Goal: Information Seeking & Learning: Learn about a topic

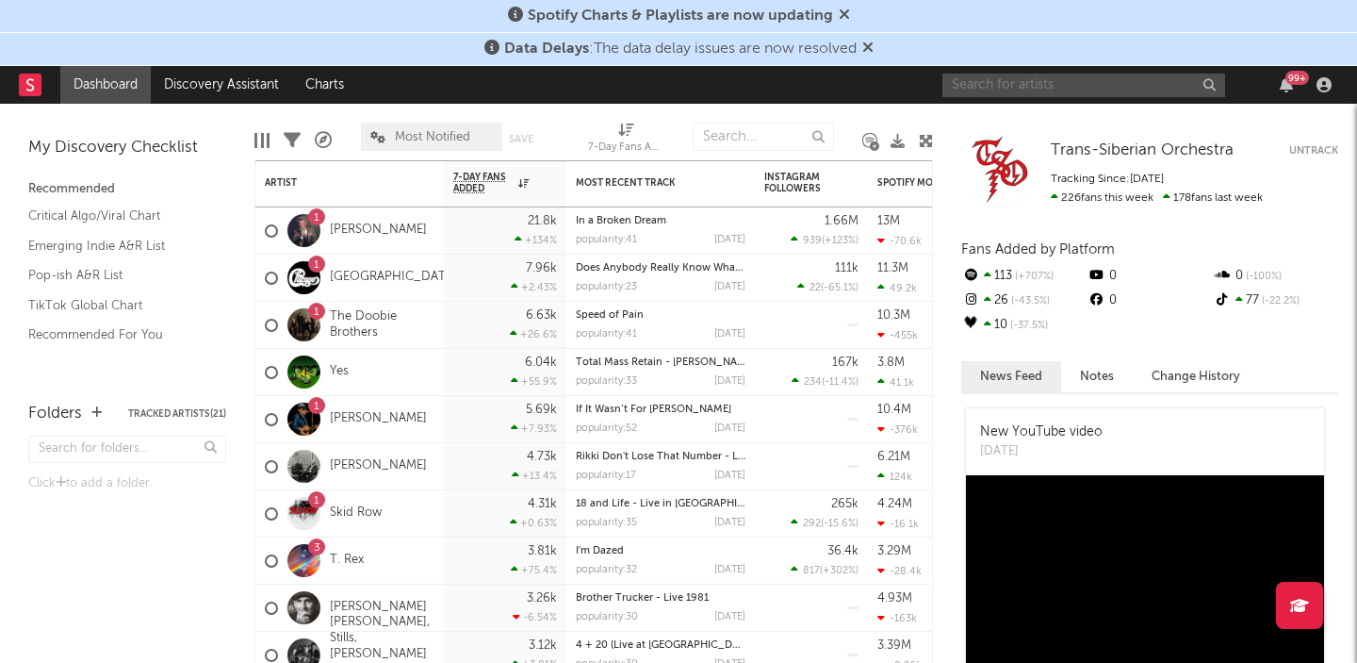
click at [985, 93] on input "text" at bounding box center [1083, 86] width 283 height 24
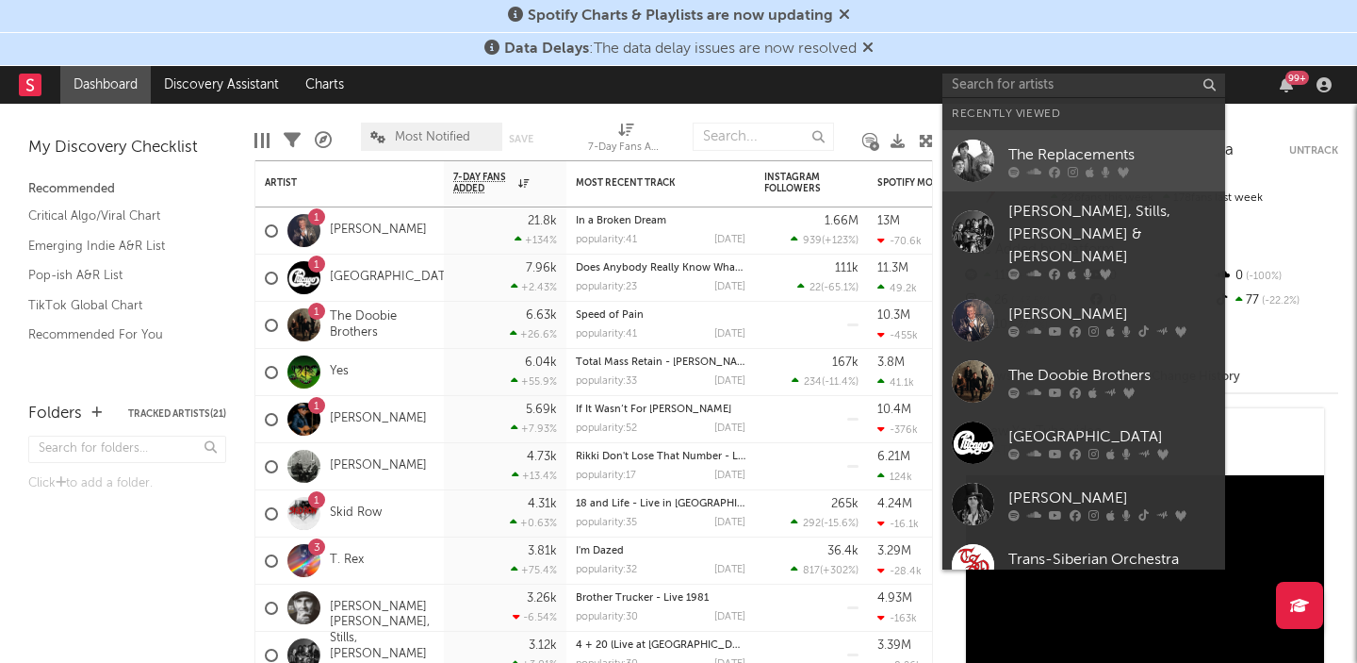
click at [1050, 141] on link "The Replacements" at bounding box center [1083, 160] width 283 height 61
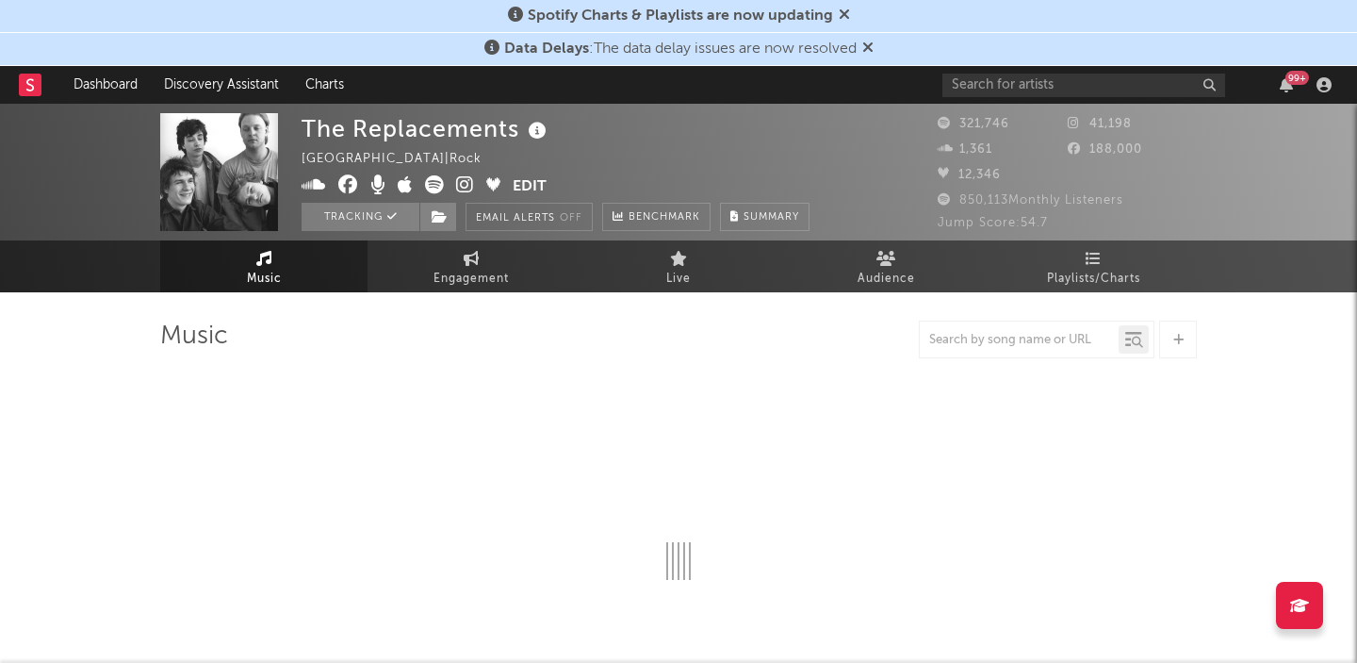
select select "6m"
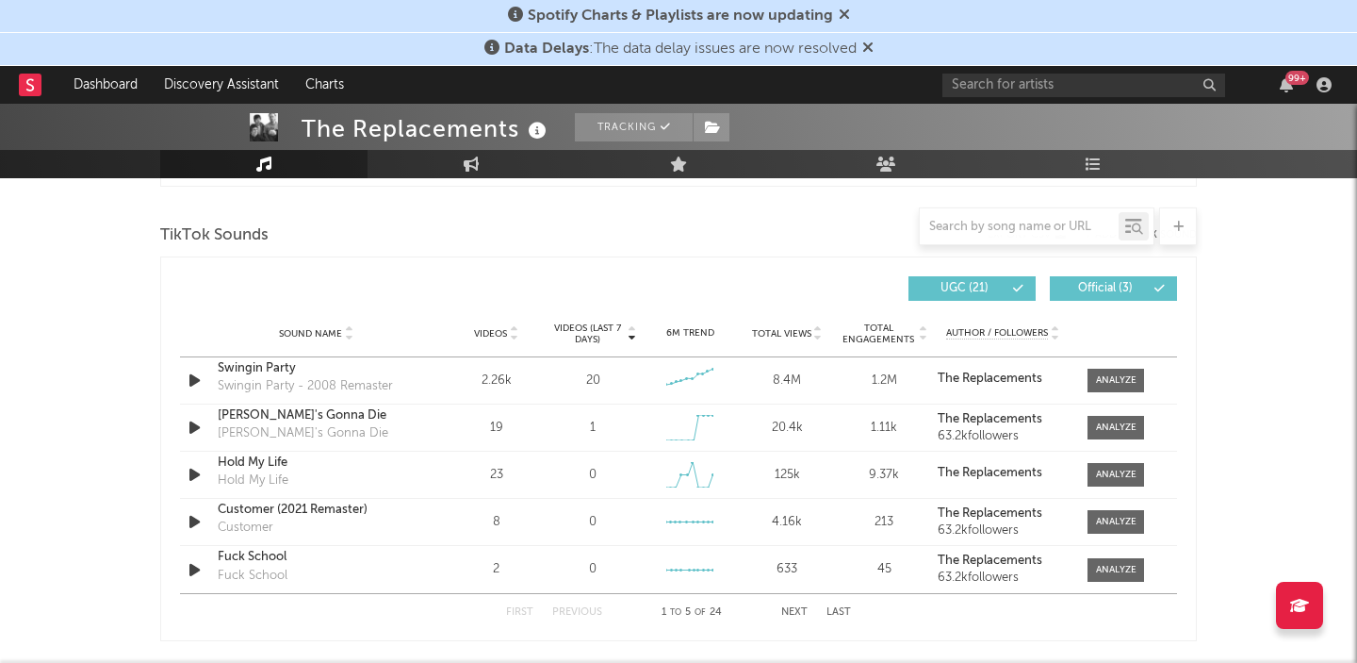
scroll to position [1247, 0]
click at [1103, 372] on div at bounding box center [1116, 379] width 41 height 14
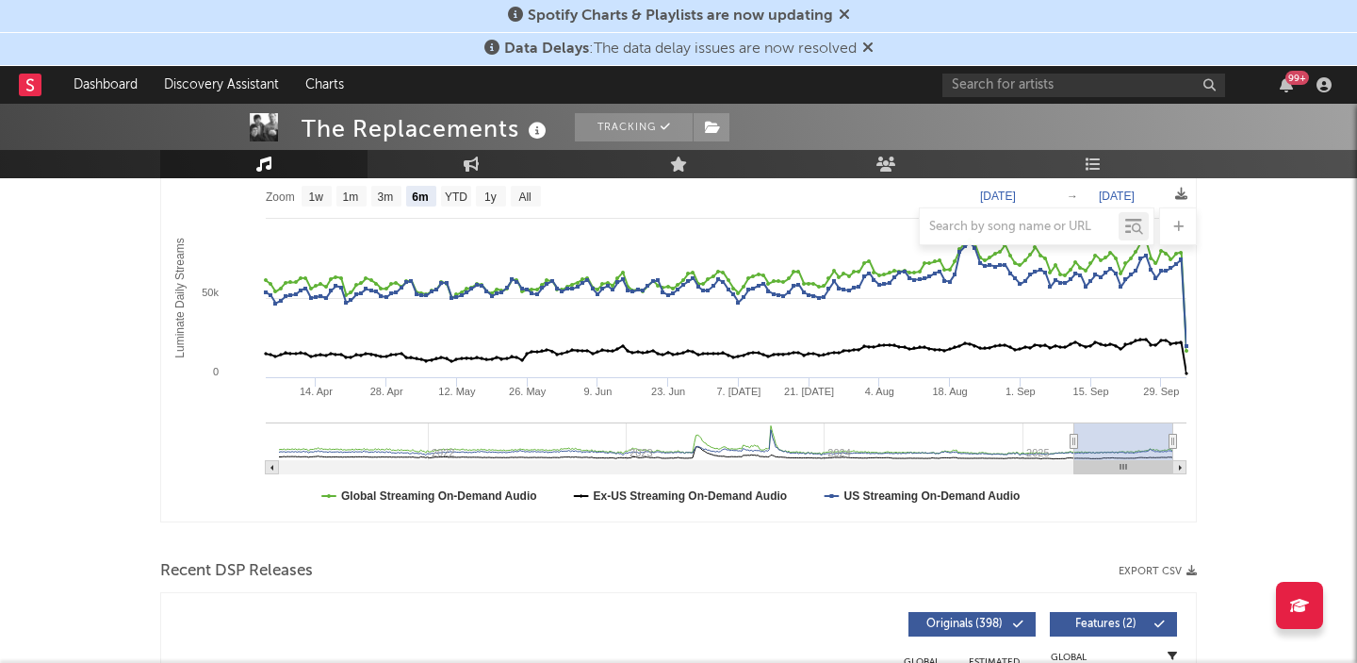
scroll to position [0, 0]
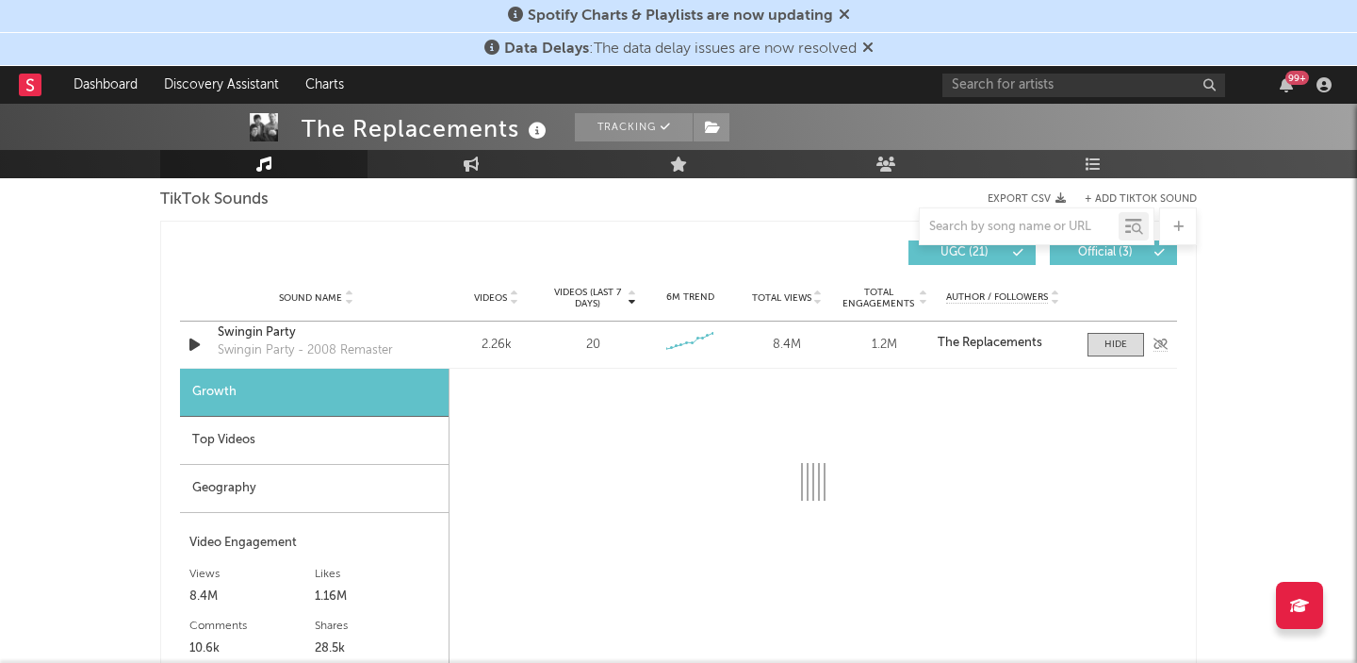
select select "6m"
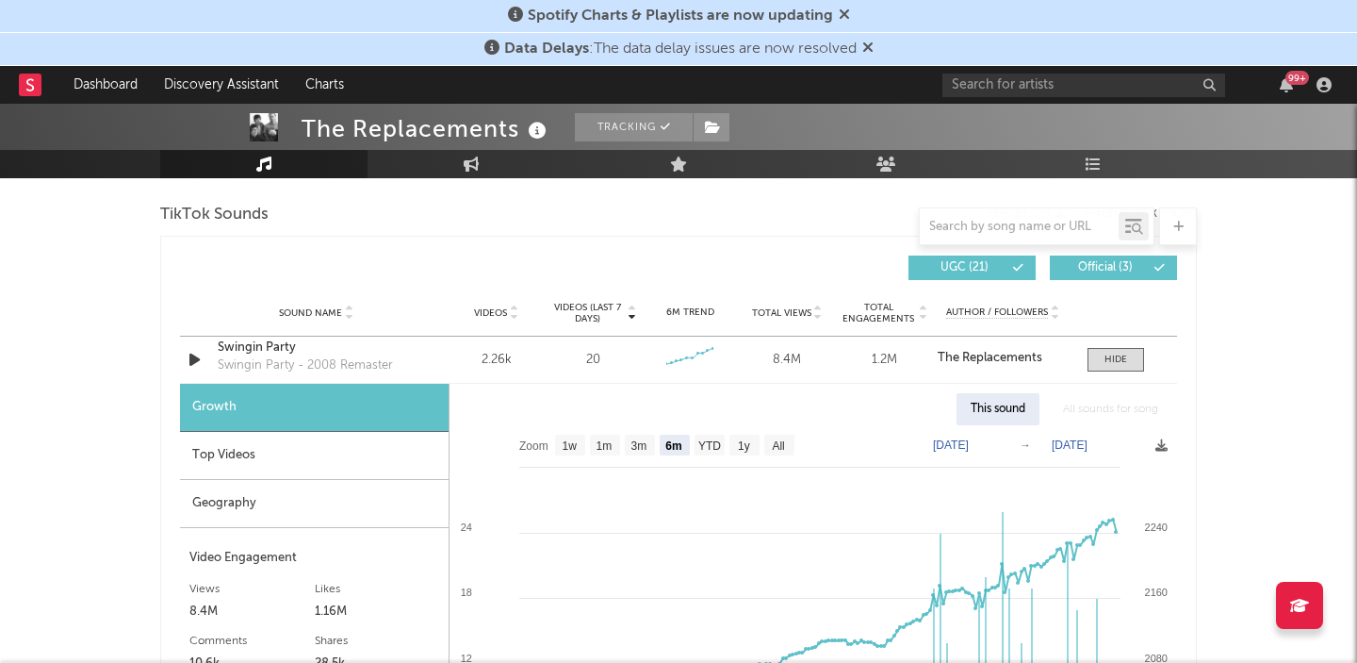
scroll to position [1195, 0]
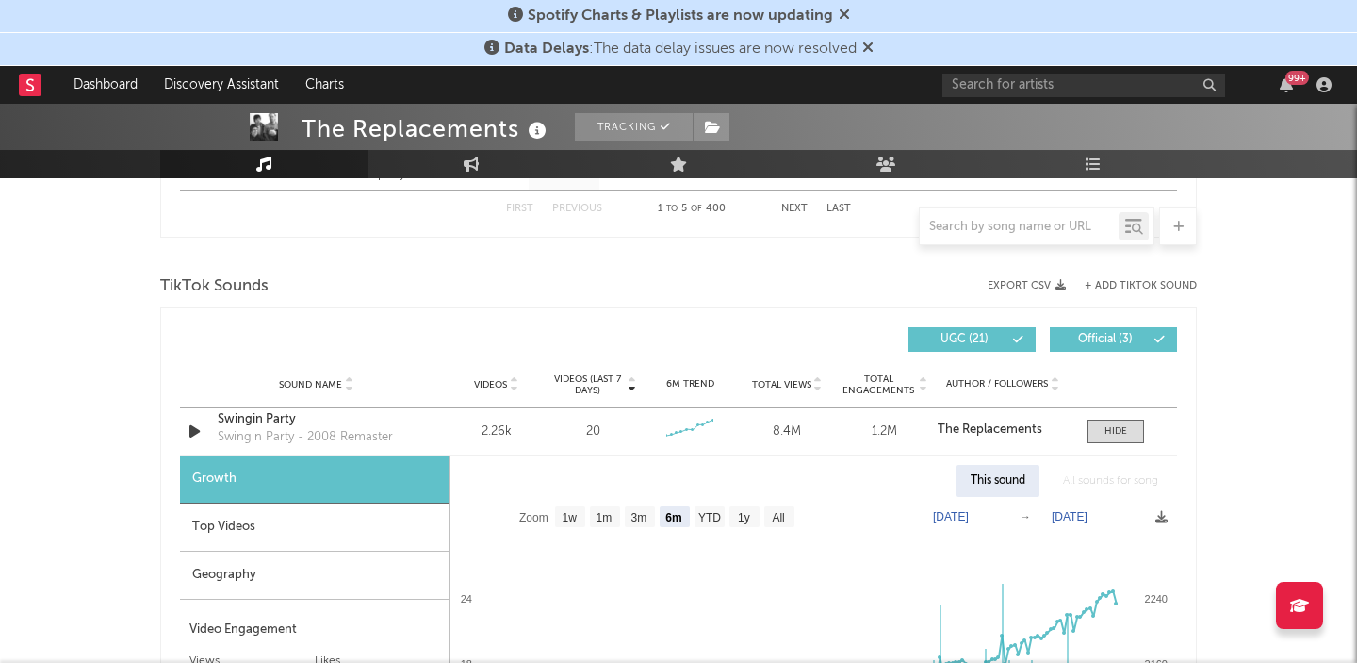
click at [311, 527] on div "Top Videos" at bounding box center [314, 527] width 269 height 48
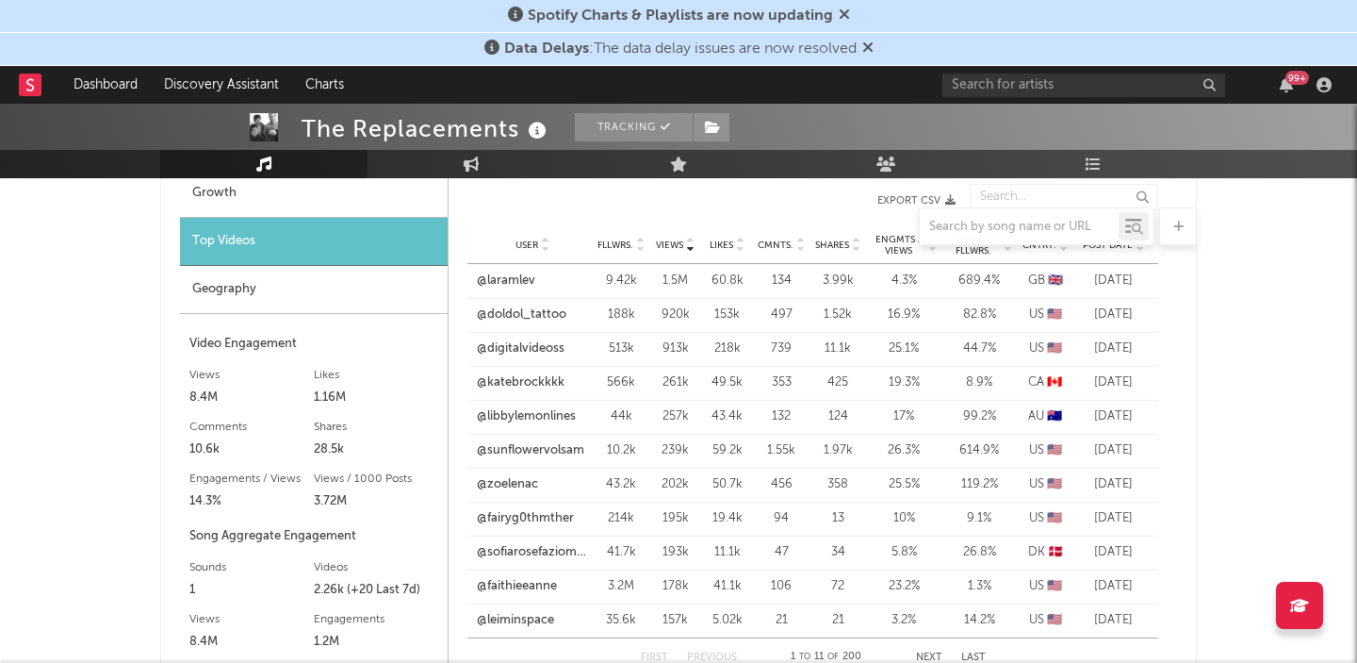
scroll to position [1466, 0]
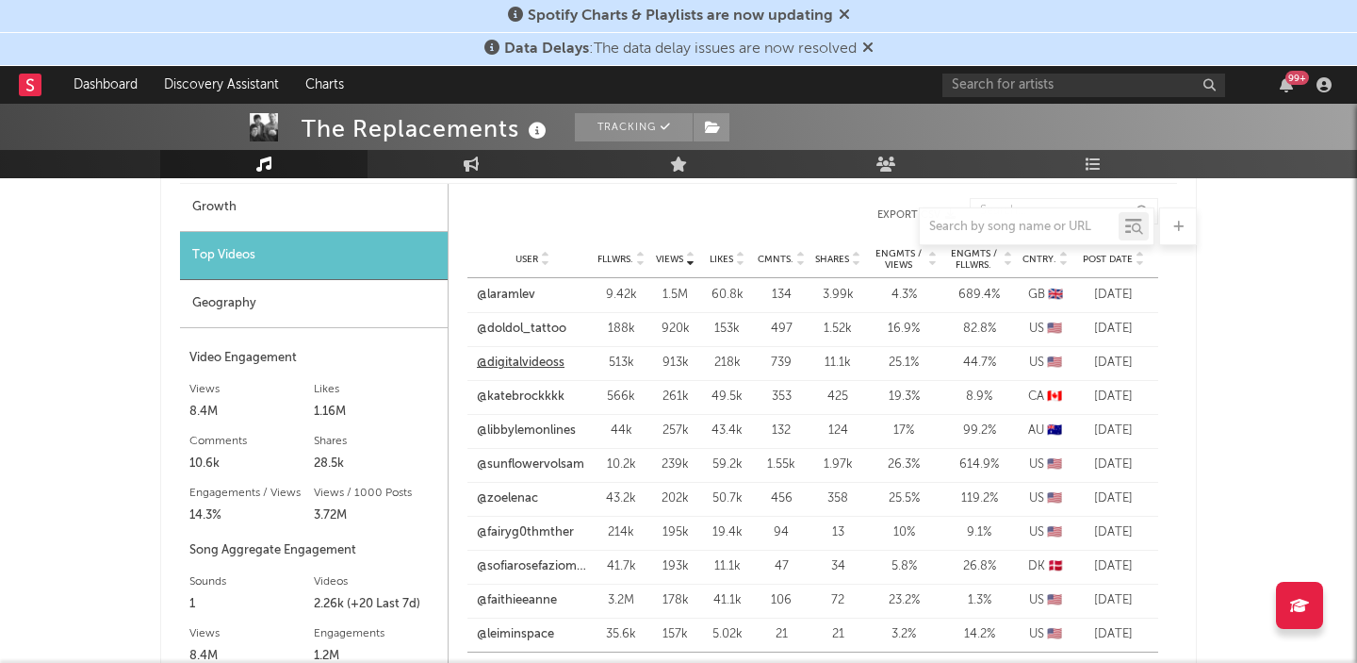
click at [550, 363] on link "@digitalvideoss" at bounding box center [521, 362] width 88 height 19
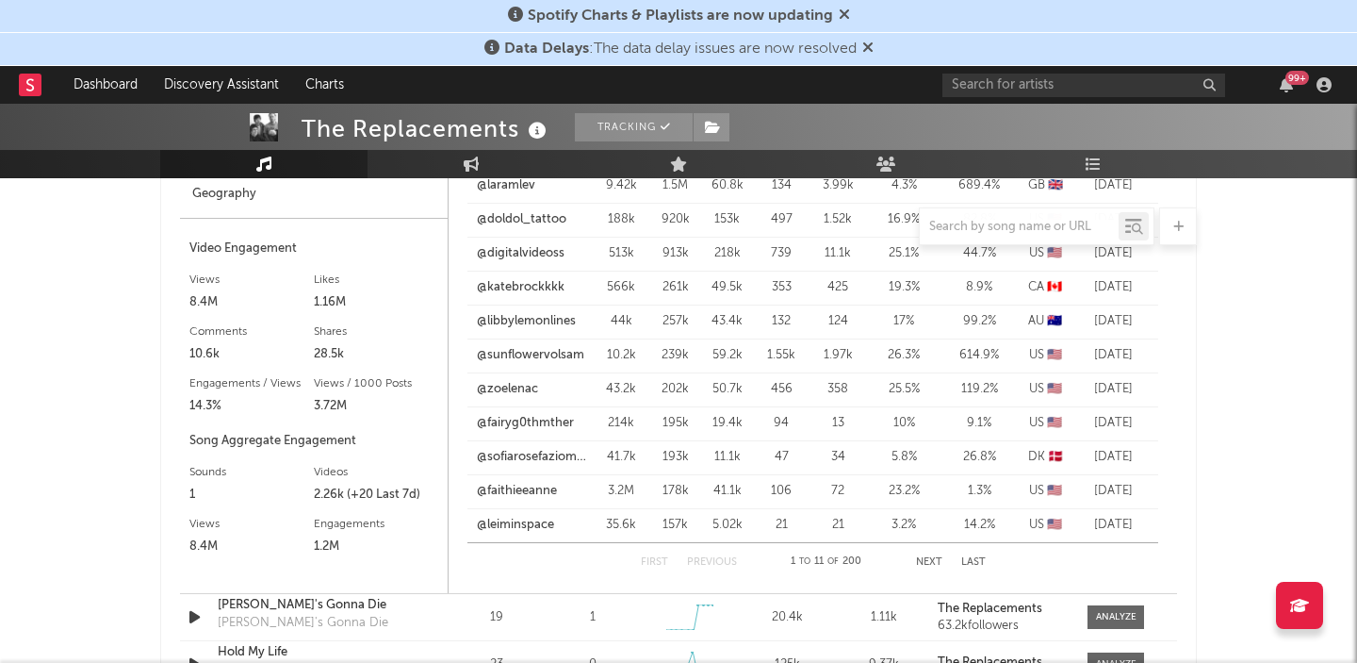
scroll to position [1577, 0]
click at [934, 557] on button "Next" at bounding box center [929, 561] width 26 height 10
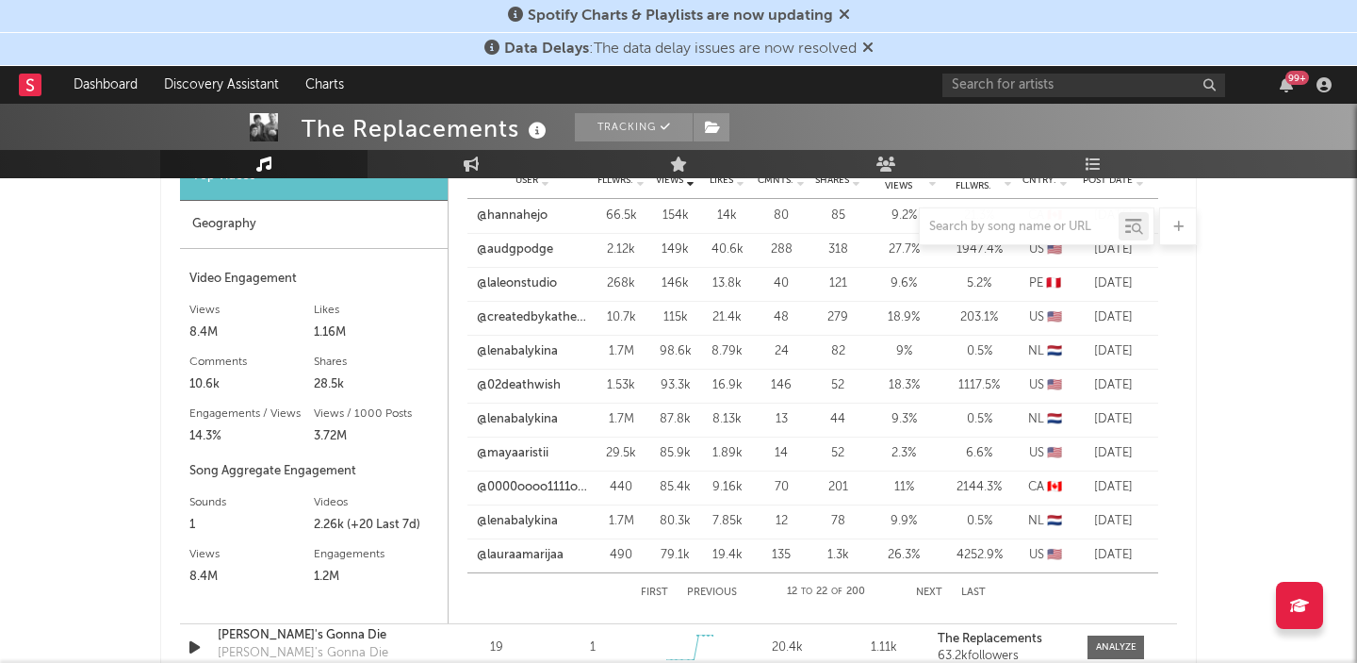
scroll to position [1492, 0]
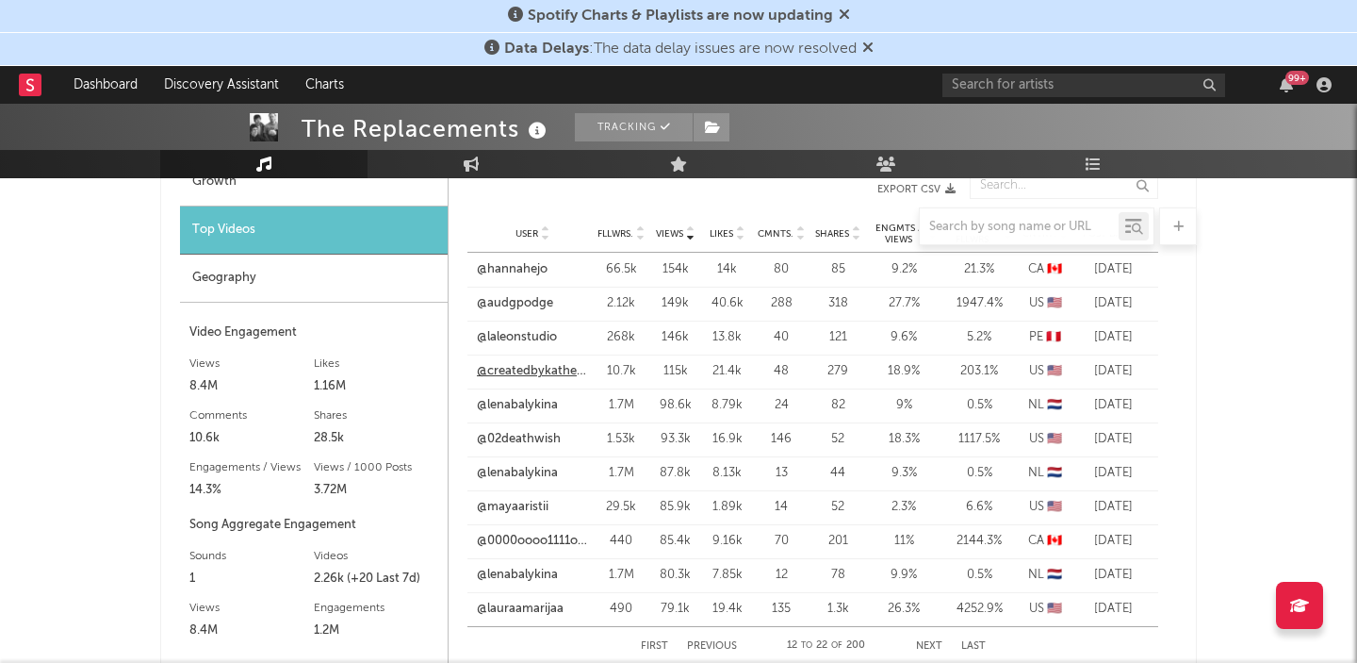
click at [553, 372] on link "@createdbykatherineanne" at bounding box center [532, 371] width 111 height 19
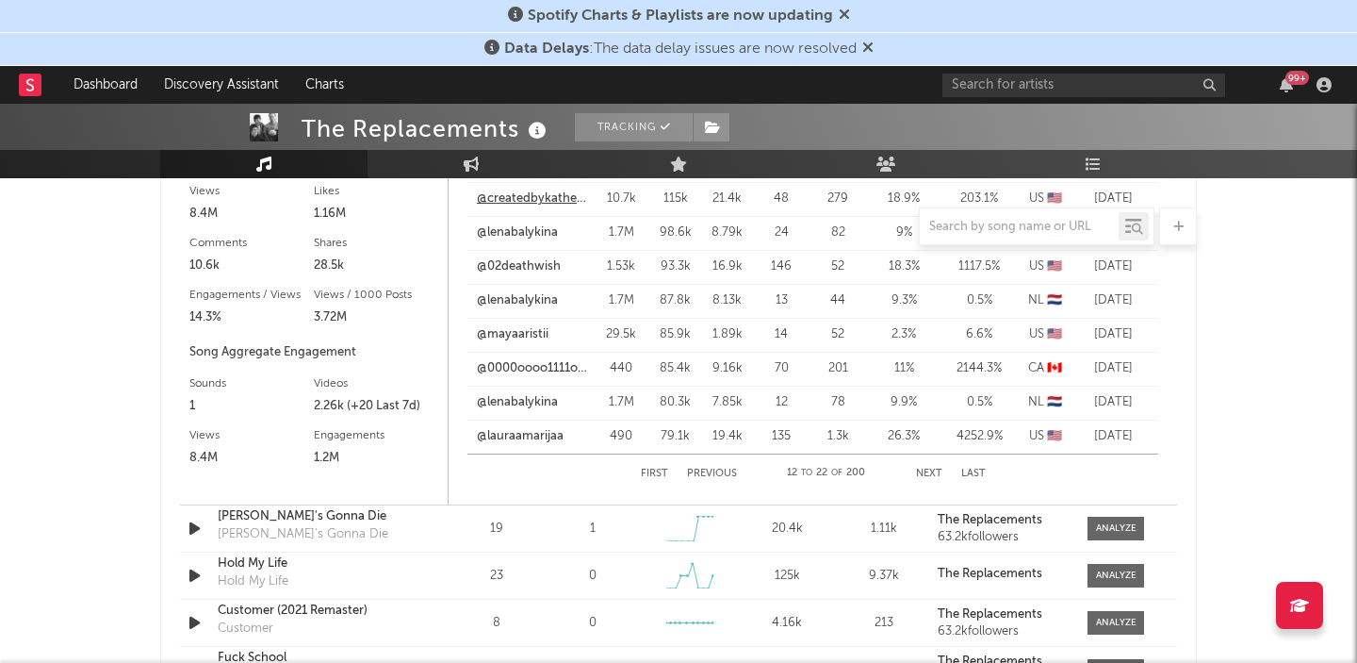
scroll to position [1701, 0]
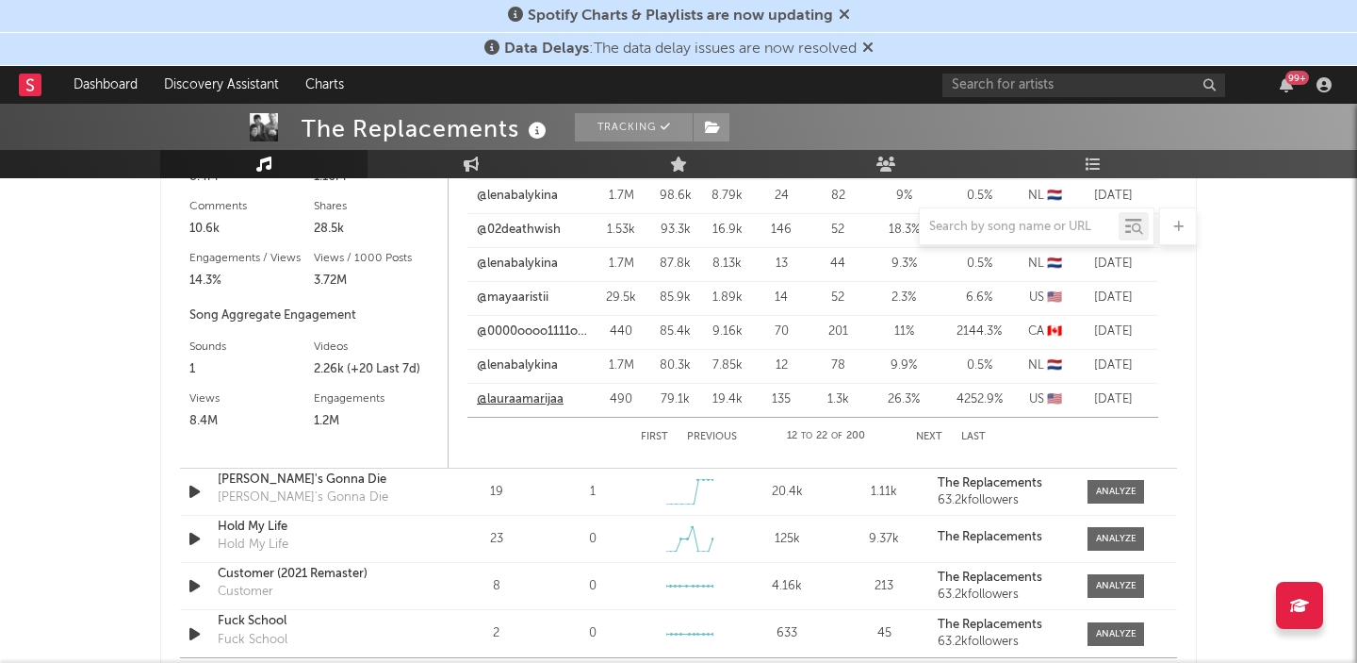
click at [535, 400] on link "@lauraamarijaa" at bounding box center [520, 399] width 87 height 19
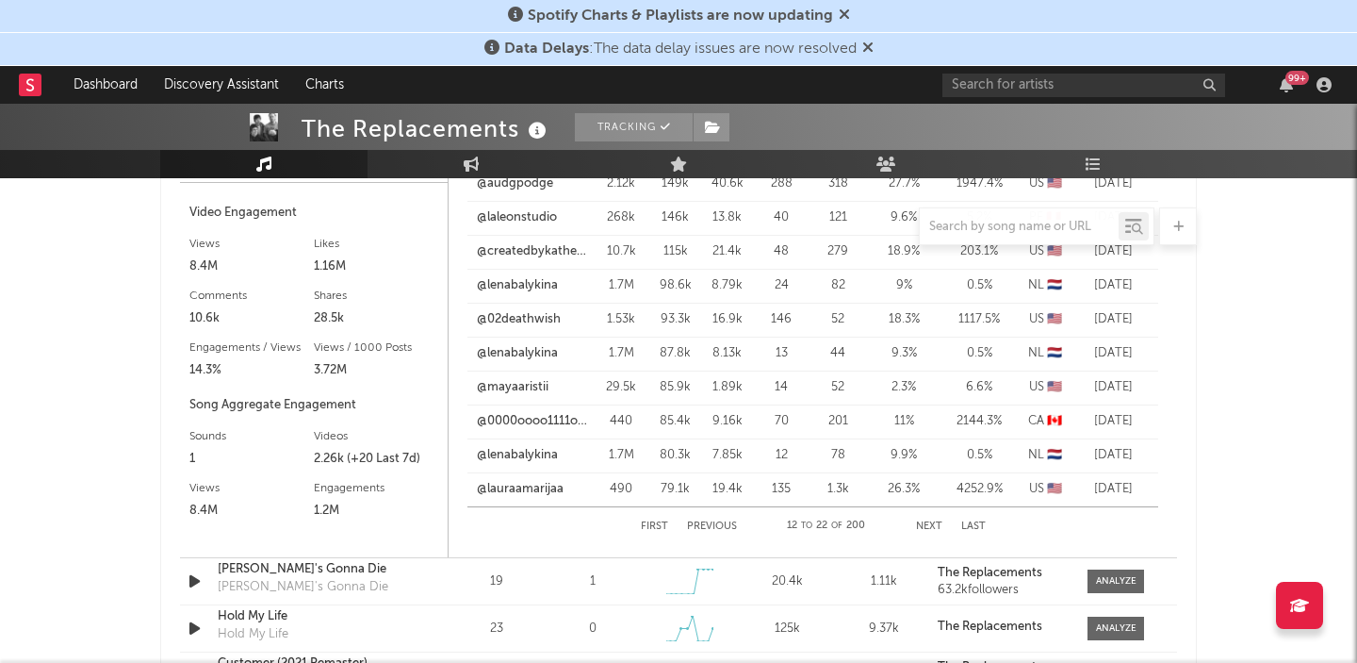
scroll to position [1550, 0]
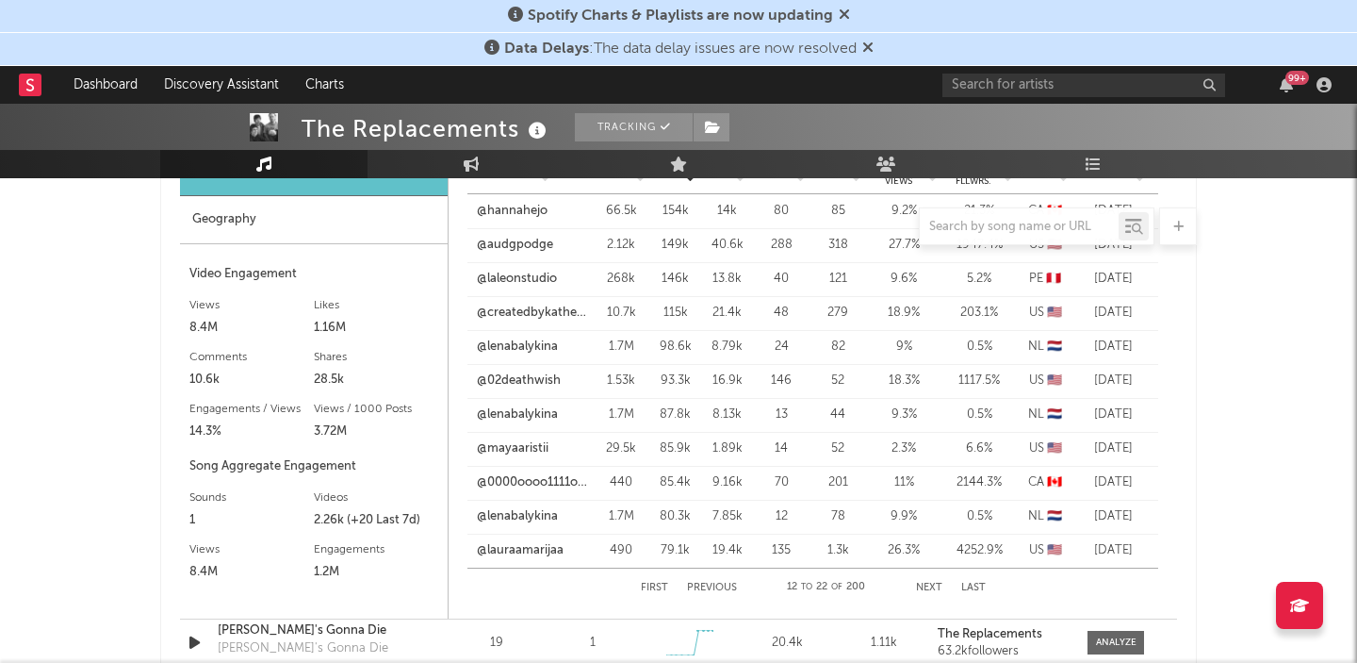
click at [917, 589] on button "Next" at bounding box center [929, 587] width 26 height 10
click at [541, 549] on link "@kaworunji" at bounding box center [510, 550] width 67 height 19
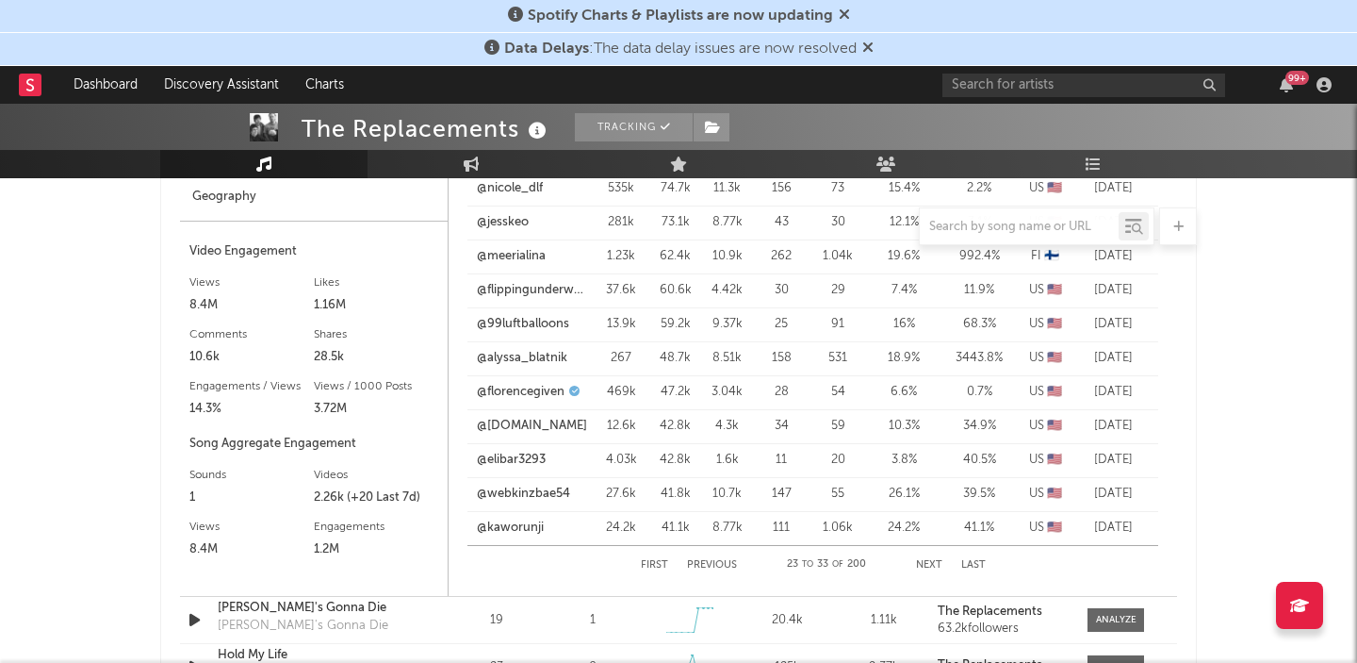
scroll to position [1613, 0]
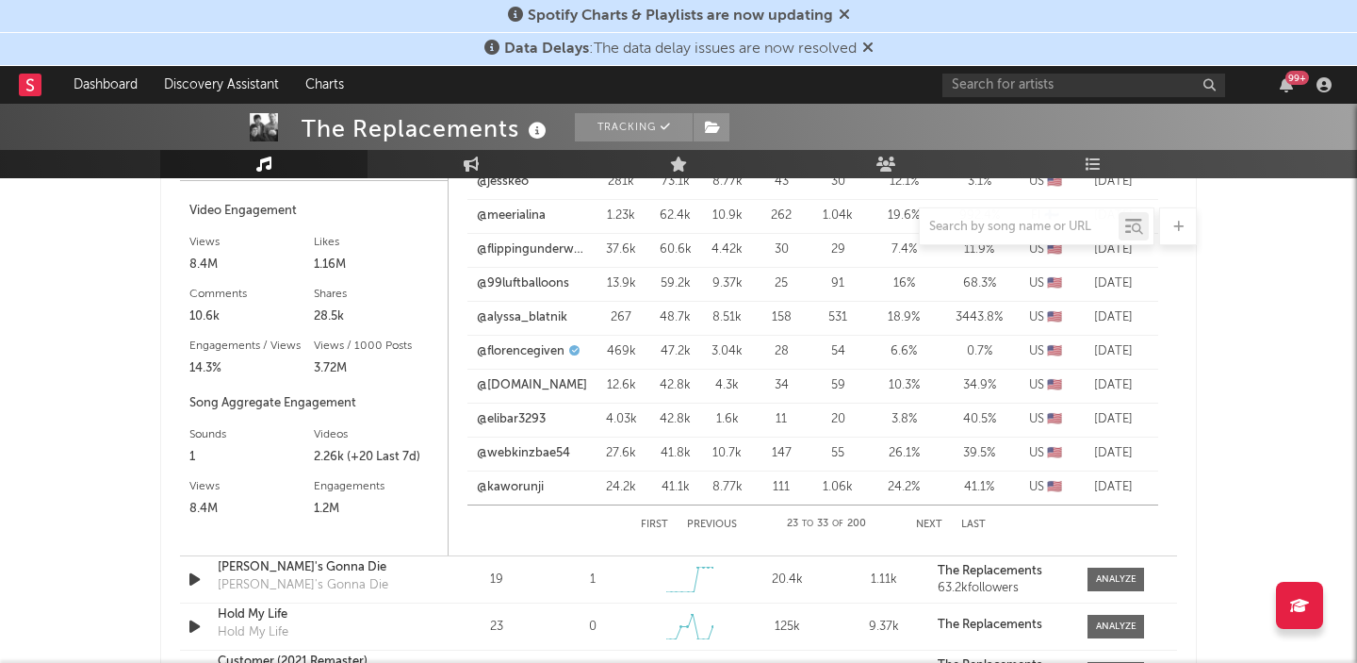
click at [925, 534] on div "First Previous 23 to 33 of 200 Next Last" at bounding box center [813, 524] width 345 height 38
click at [935, 527] on button "Next" at bounding box center [929, 524] width 26 height 10
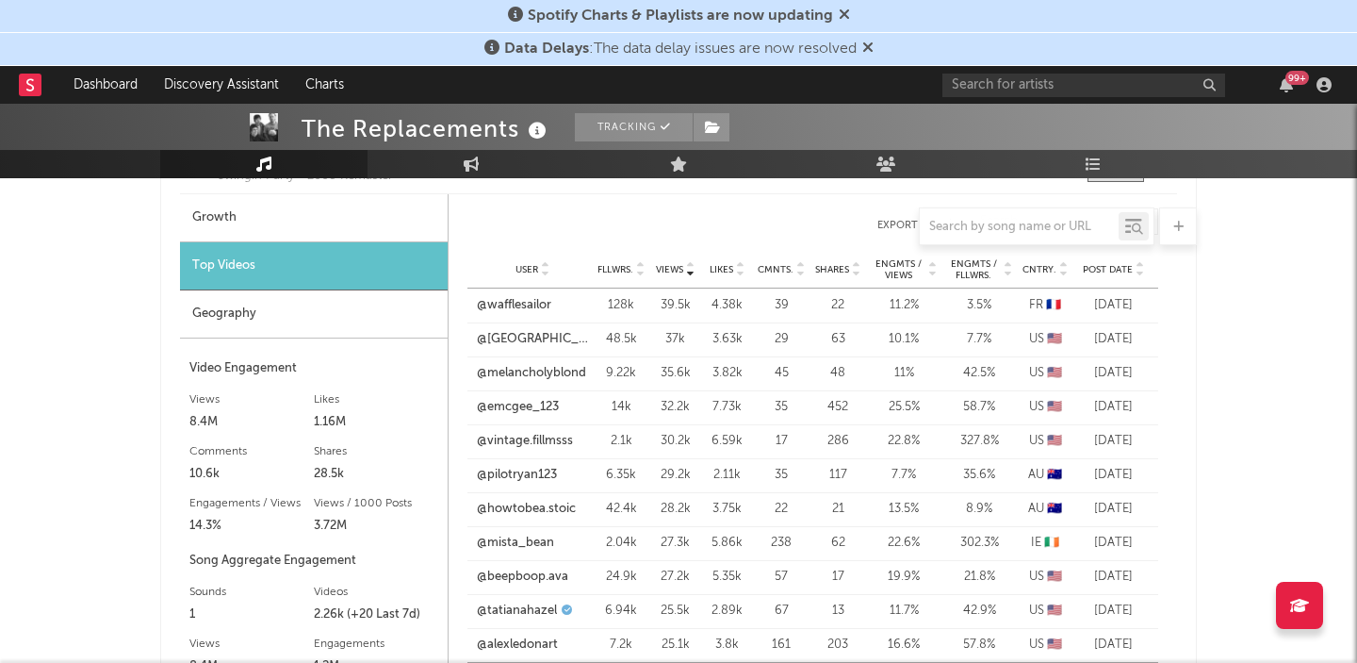
scroll to position [1534, 0]
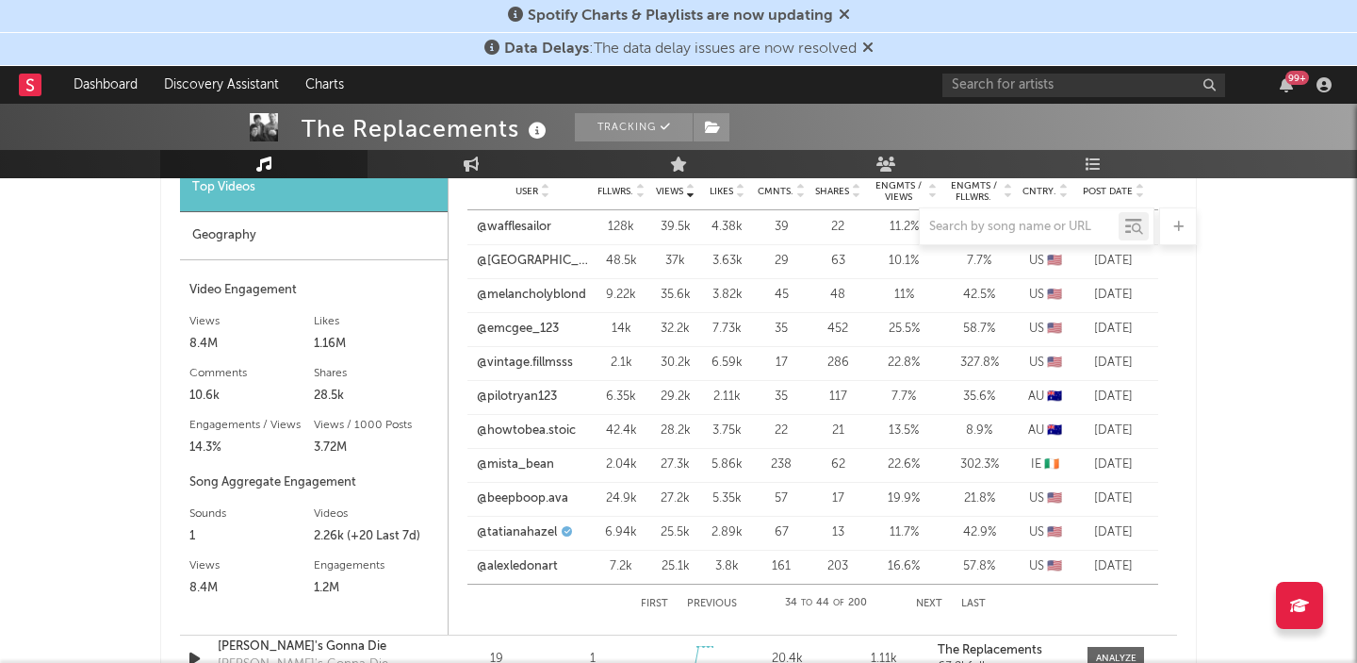
click at [916, 599] on button "Next" at bounding box center [929, 603] width 26 height 10
click at [923, 599] on button "Next" at bounding box center [929, 603] width 26 height 10
click at [924, 599] on button "Next" at bounding box center [929, 603] width 26 height 10
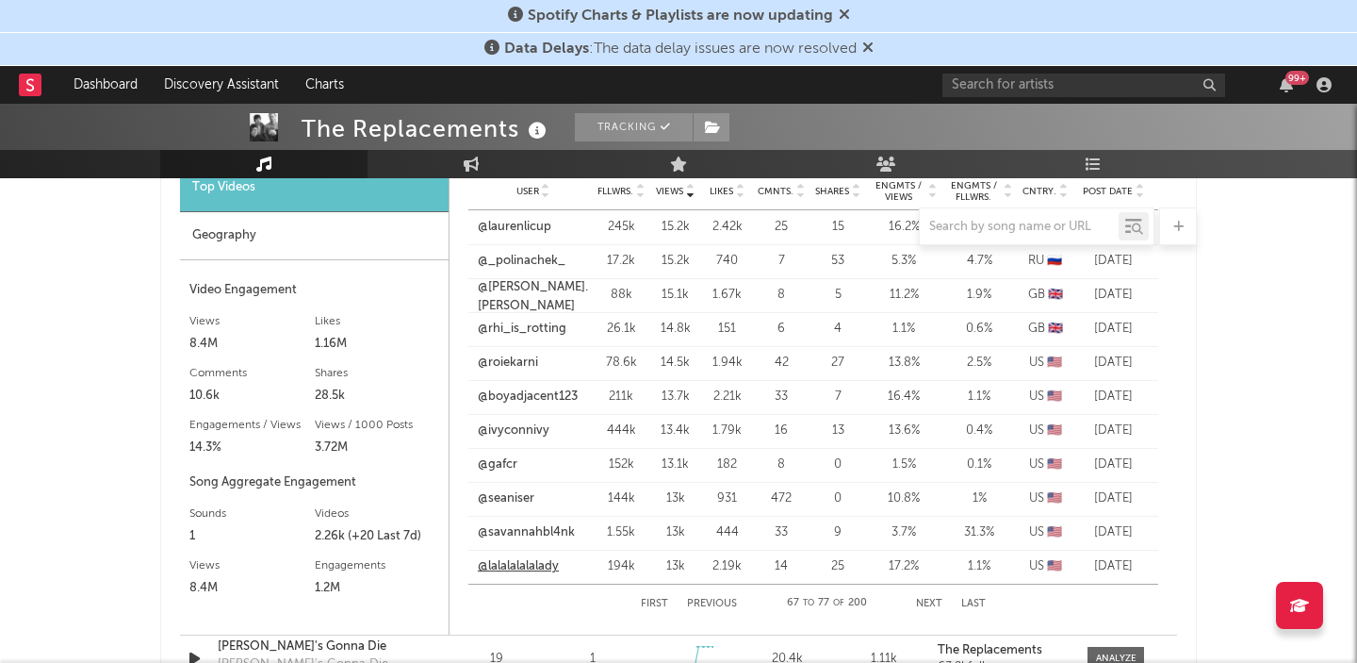
click at [528, 563] on link "@lalalalalalady" at bounding box center [518, 566] width 81 height 19
click at [1040, 83] on input "text" at bounding box center [1083, 86] width 283 height 24
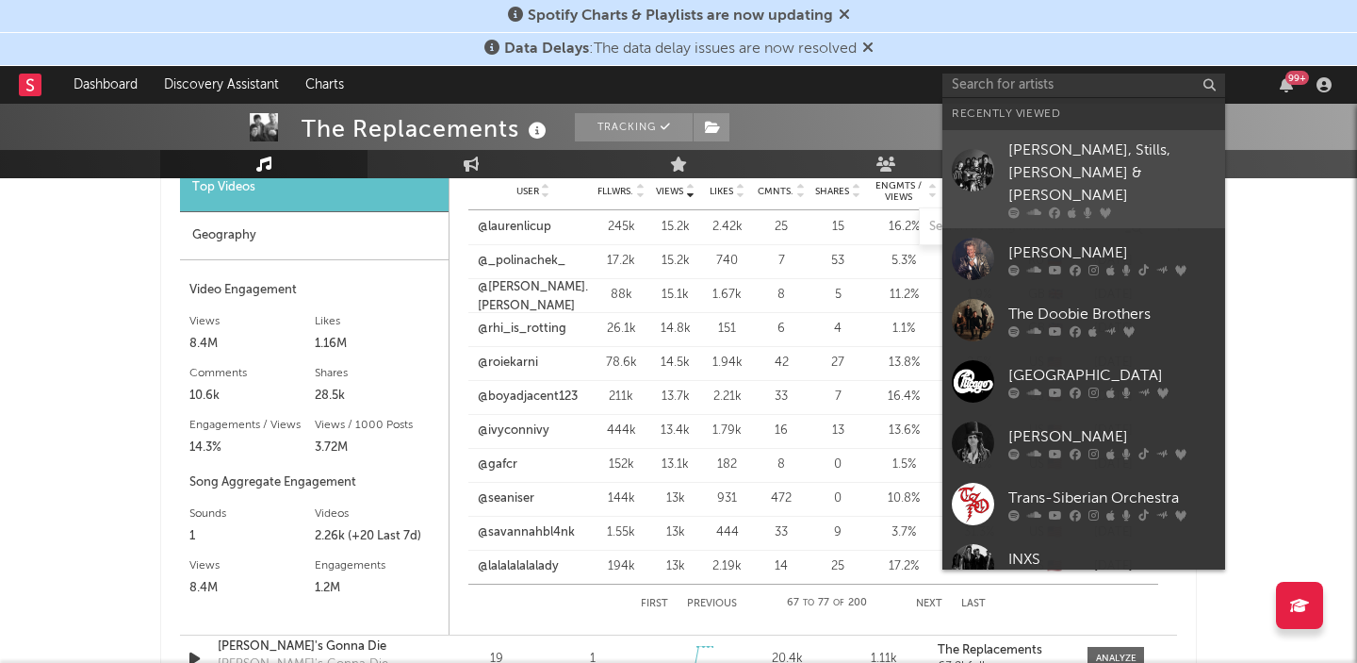
click at [1095, 207] on div at bounding box center [1111, 212] width 207 height 11
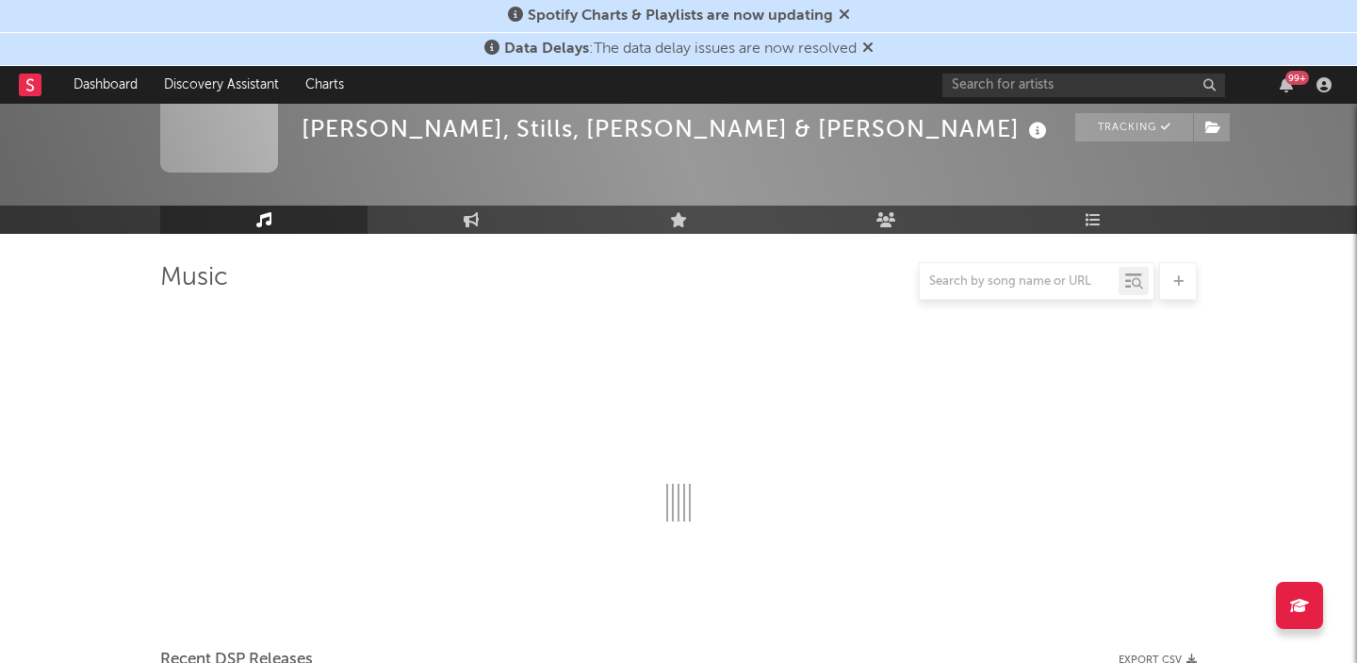
scroll to position [1534, 0]
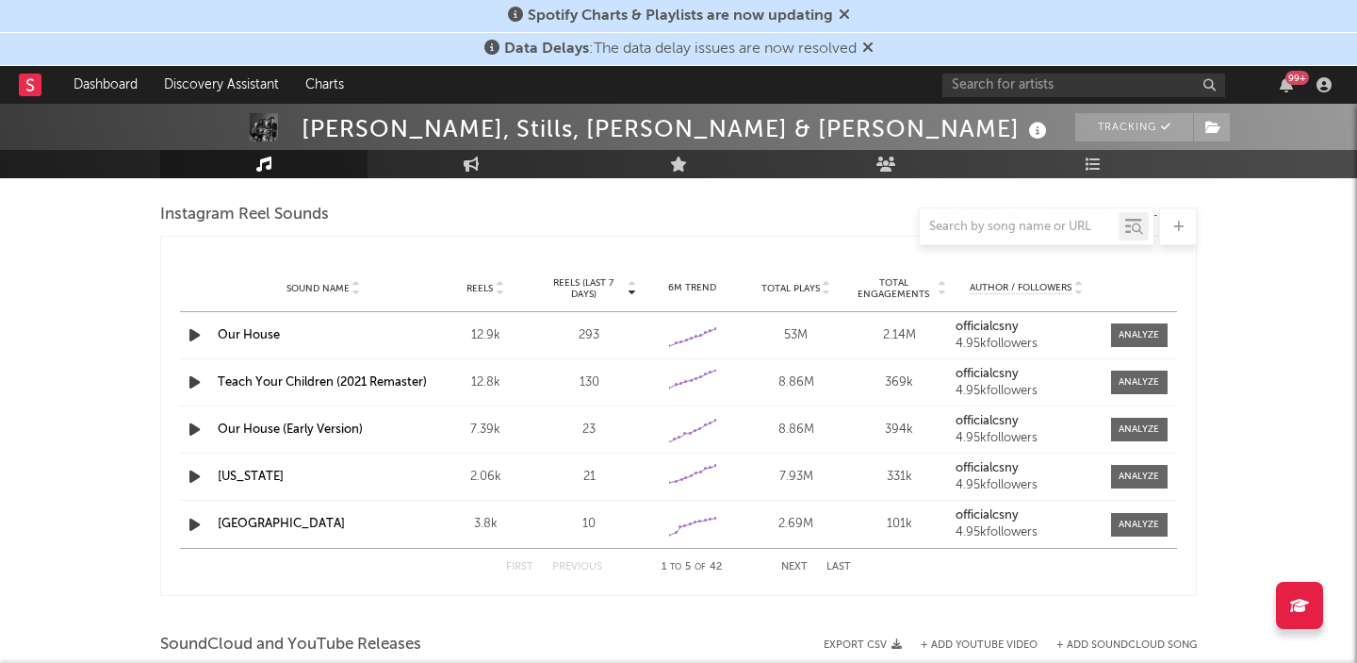
select select "6m"
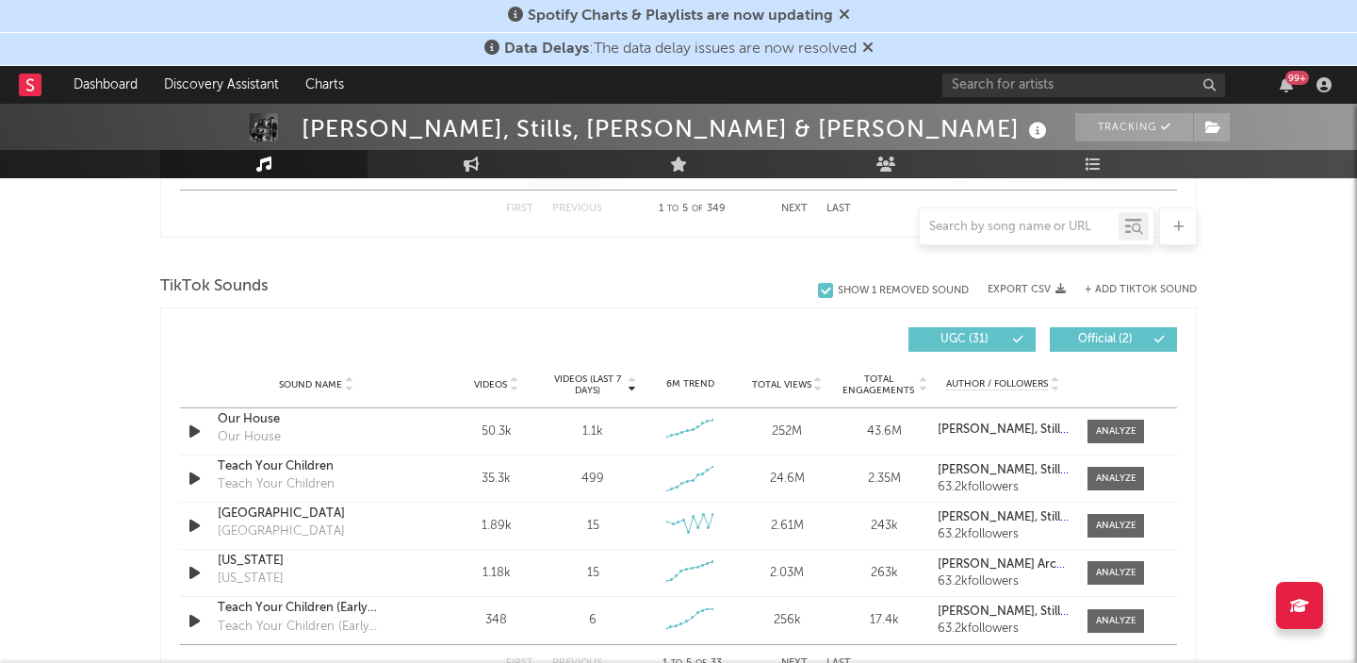
scroll to position [1215, 0]
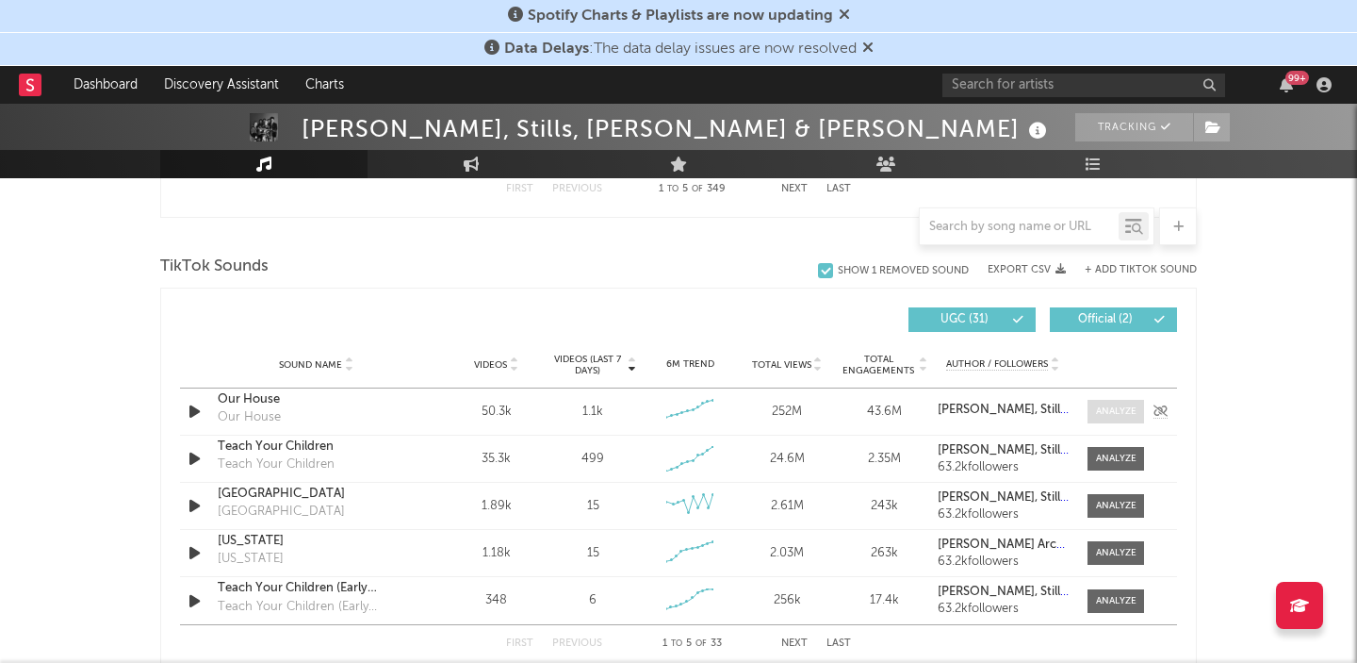
click at [1123, 414] on div at bounding box center [1116, 411] width 41 height 14
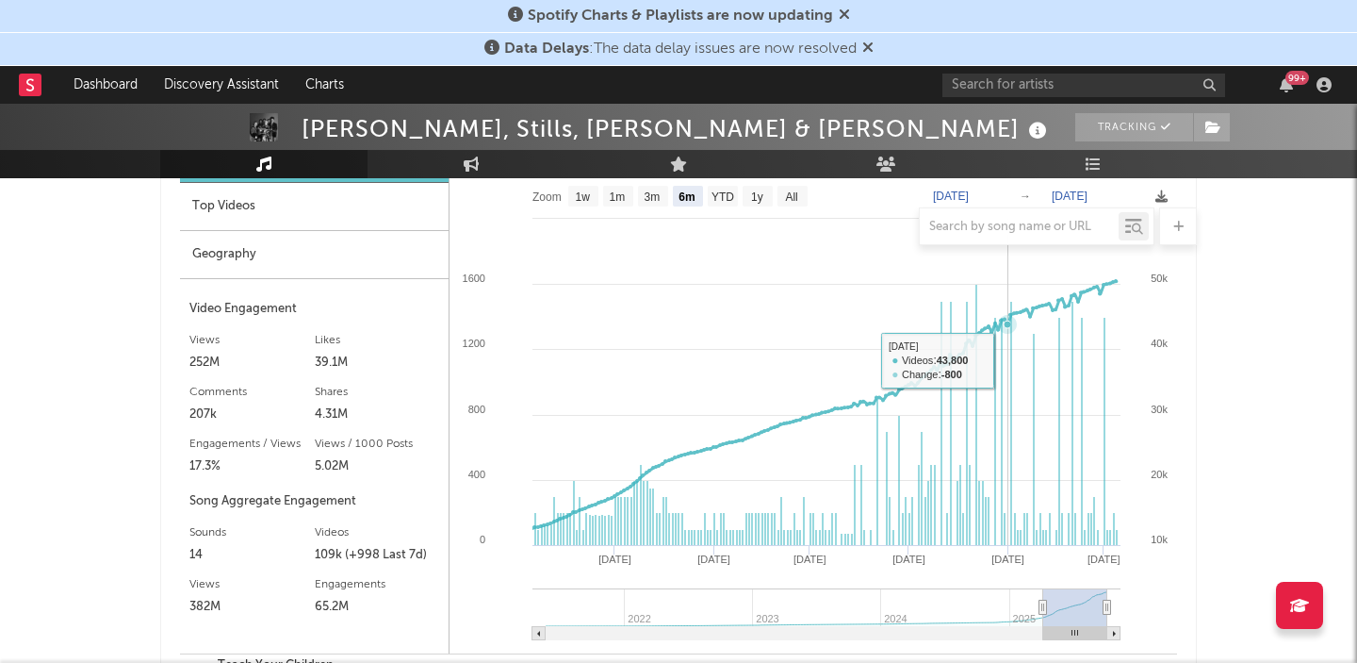
scroll to position [1510, 0]
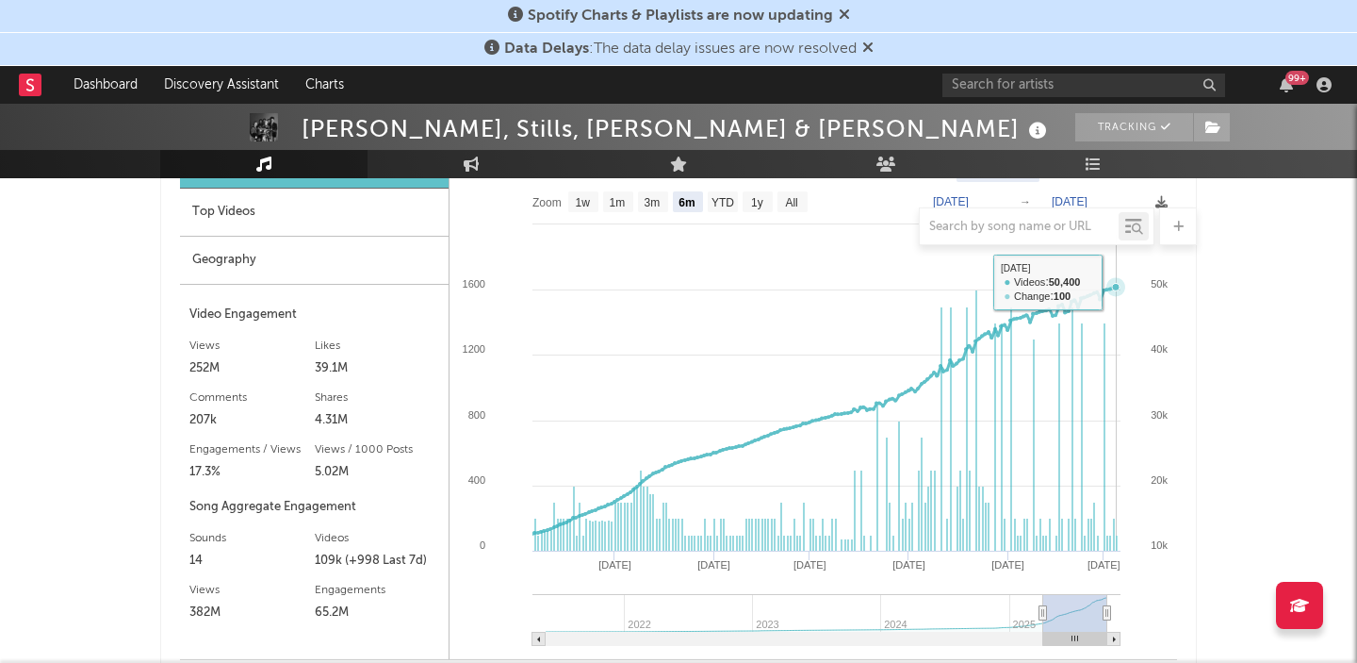
click at [1116, 285] on icon at bounding box center [1116, 287] width 8 height 8
click at [613, 201] on text "1m" at bounding box center [618, 202] width 16 height 13
select select "1m"
type input "[DATE]"
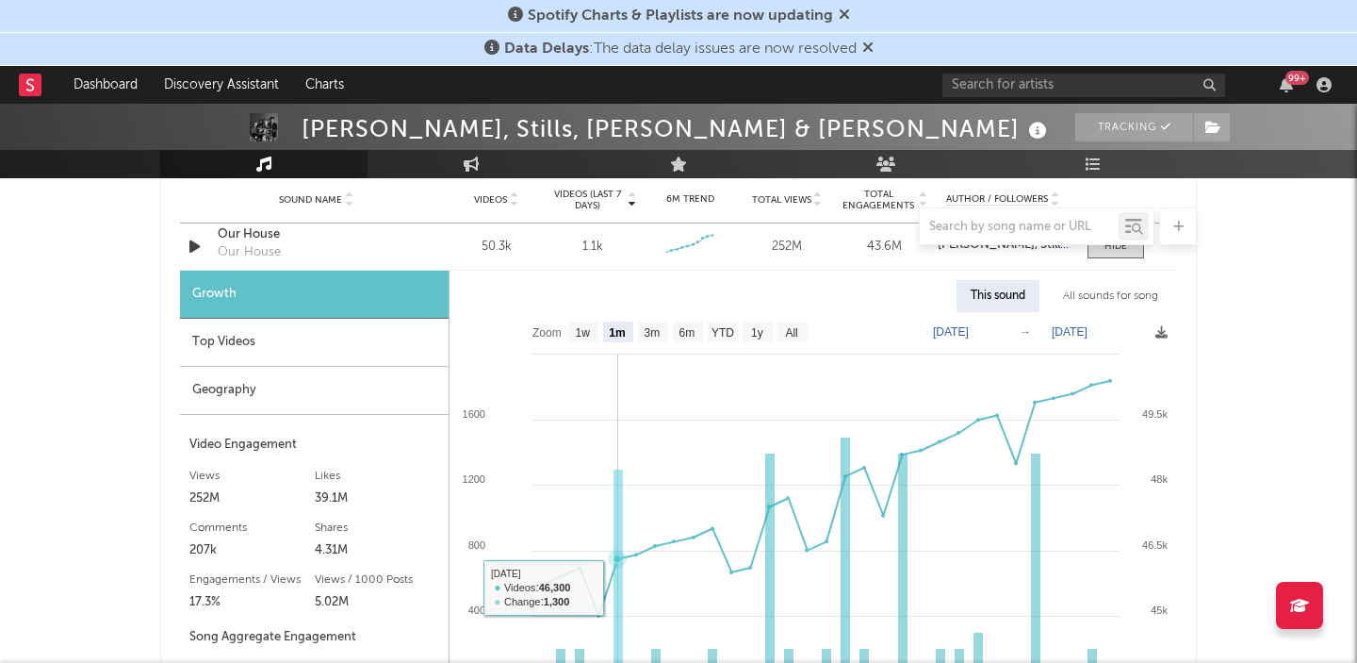
scroll to position [1255, 0]
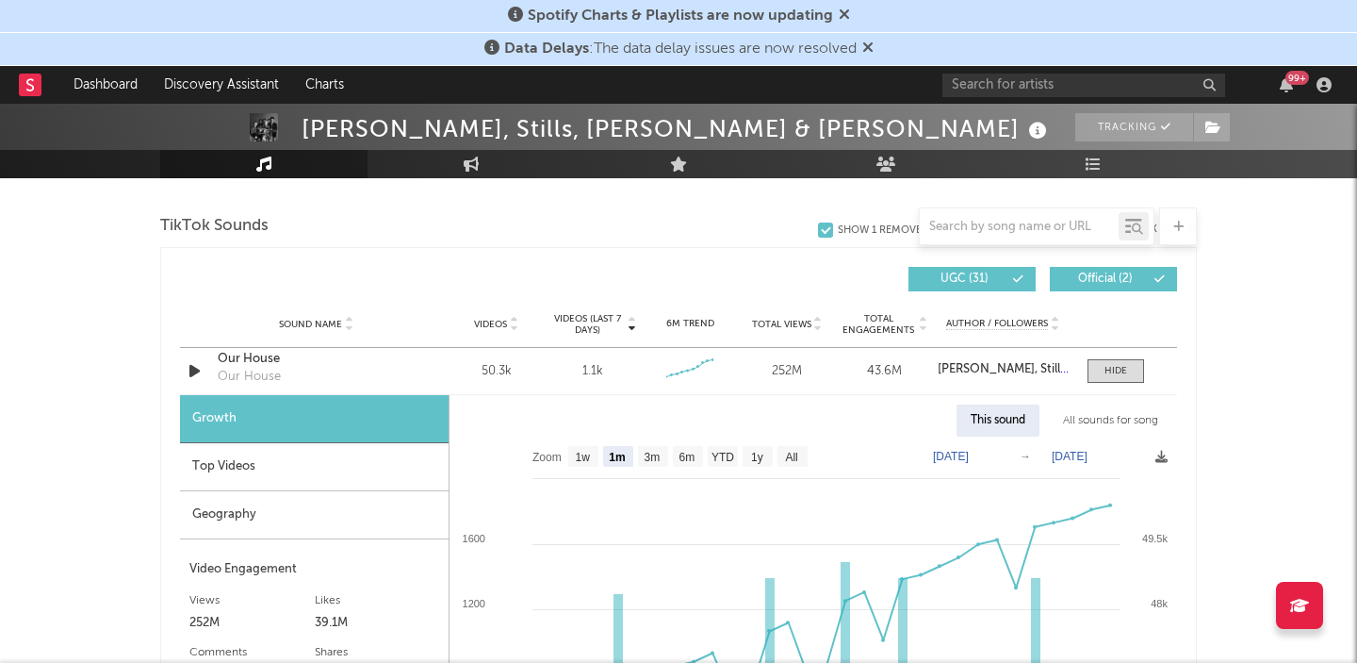
click at [339, 473] on div "Top Videos" at bounding box center [314, 467] width 269 height 48
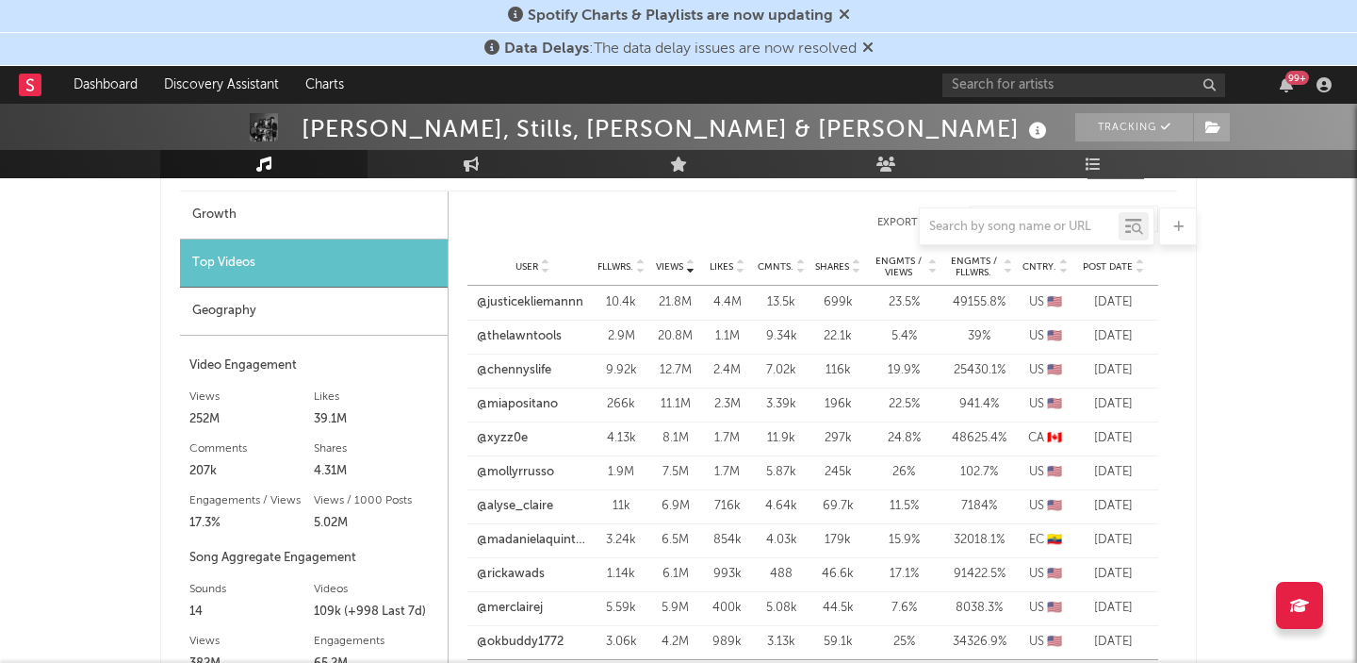
scroll to position [1458, 0]
click at [543, 307] on link "@justicekliemannn" at bounding box center [530, 303] width 106 height 19
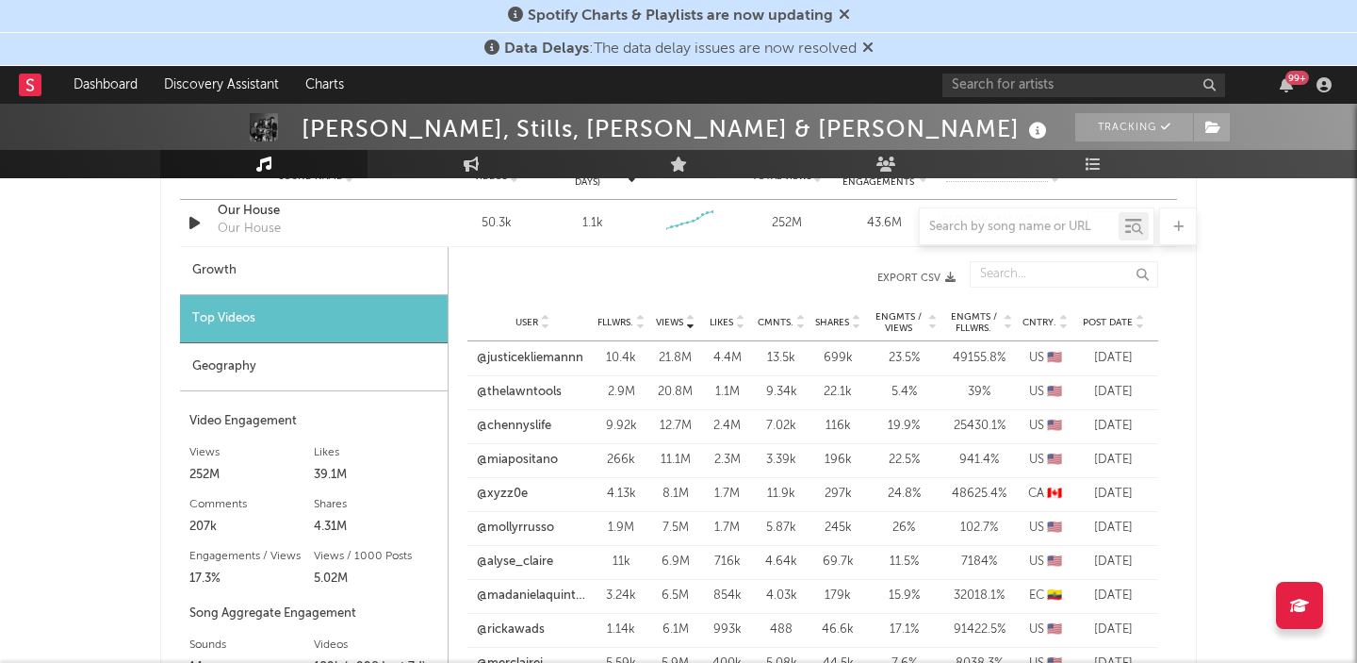
scroll to position [1386, 0]
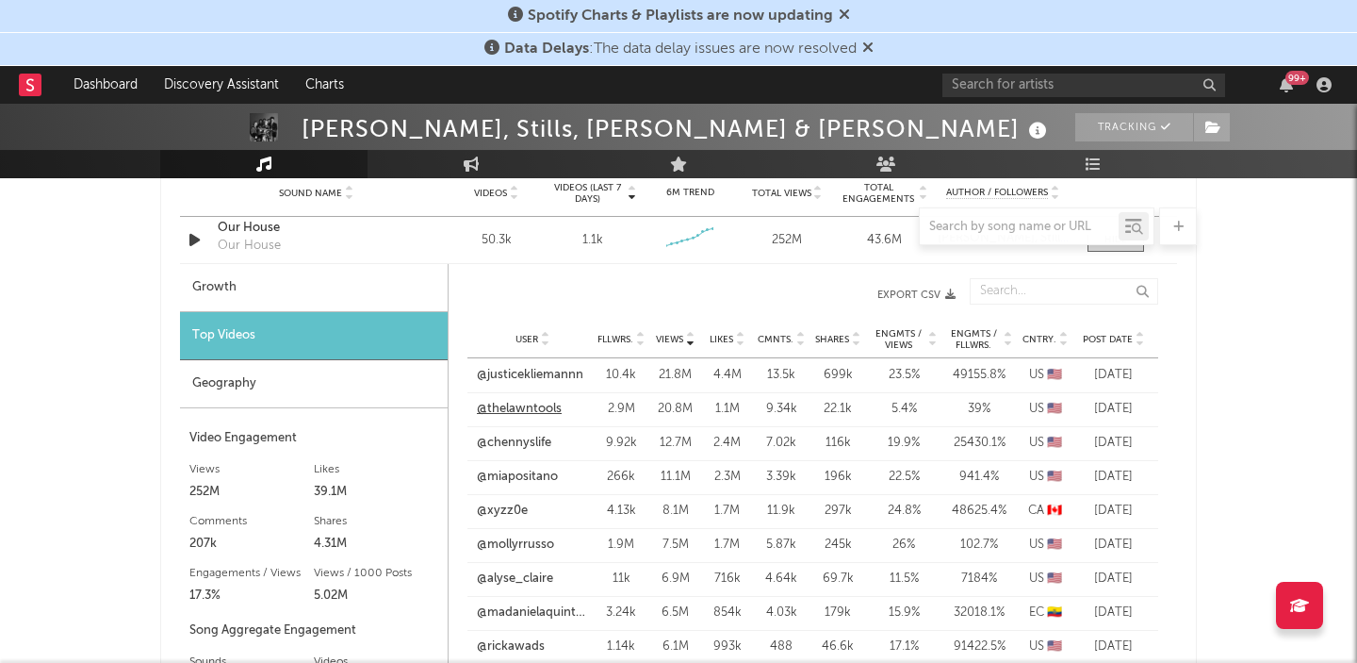
click at [519, 412] on link "@thelawntools" at bounding box center [519, 409] width 85 height 19
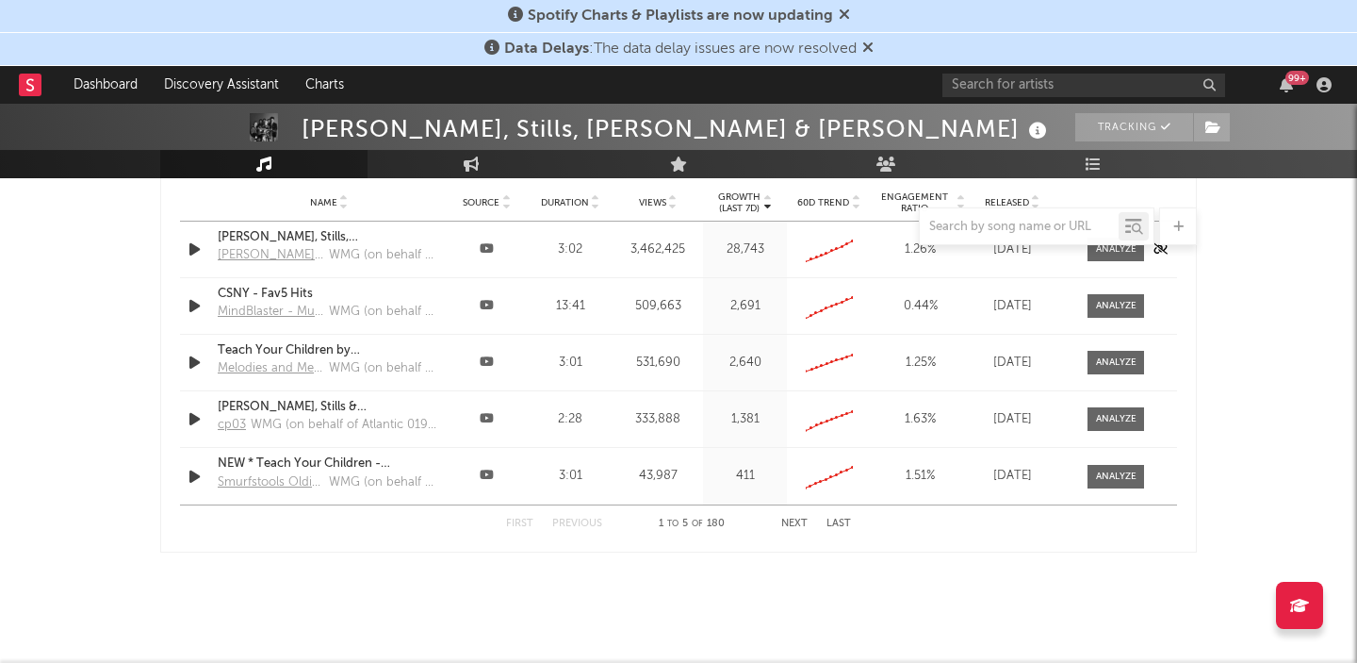
scroll to position [2780, 0]
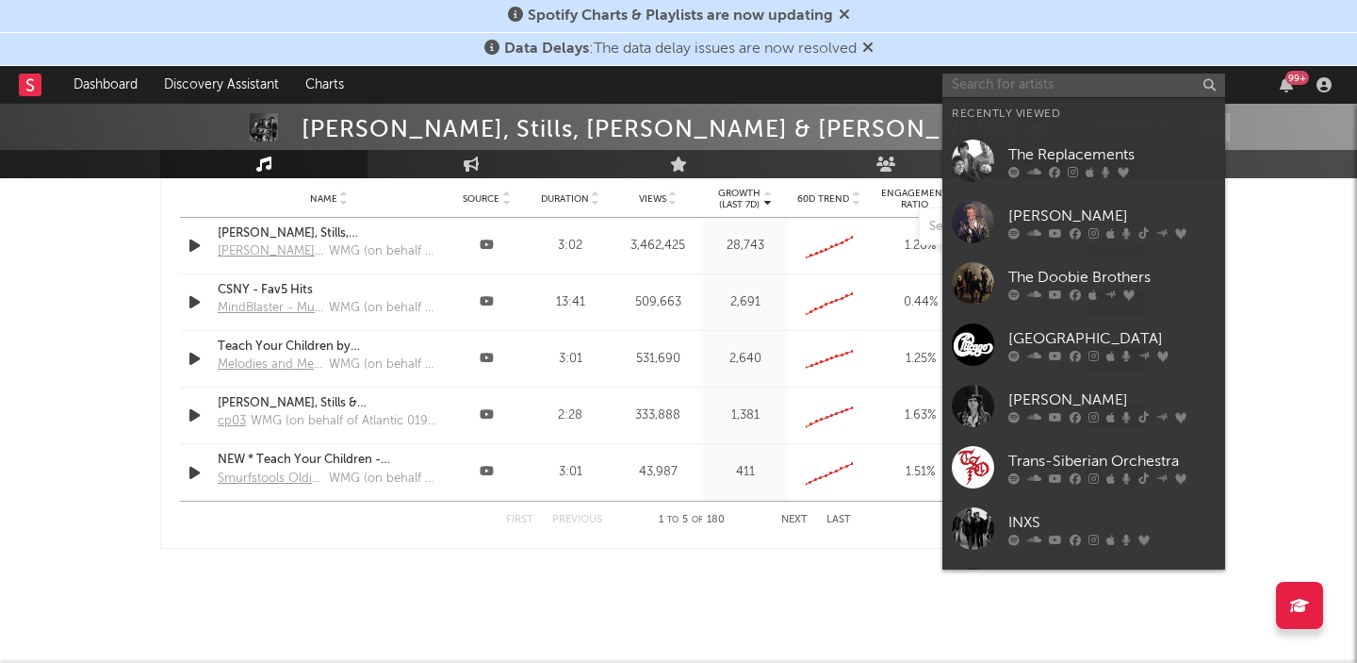
click at [1017, 82] on input "text" at bounding box center [1083, 86] width 283 height 24
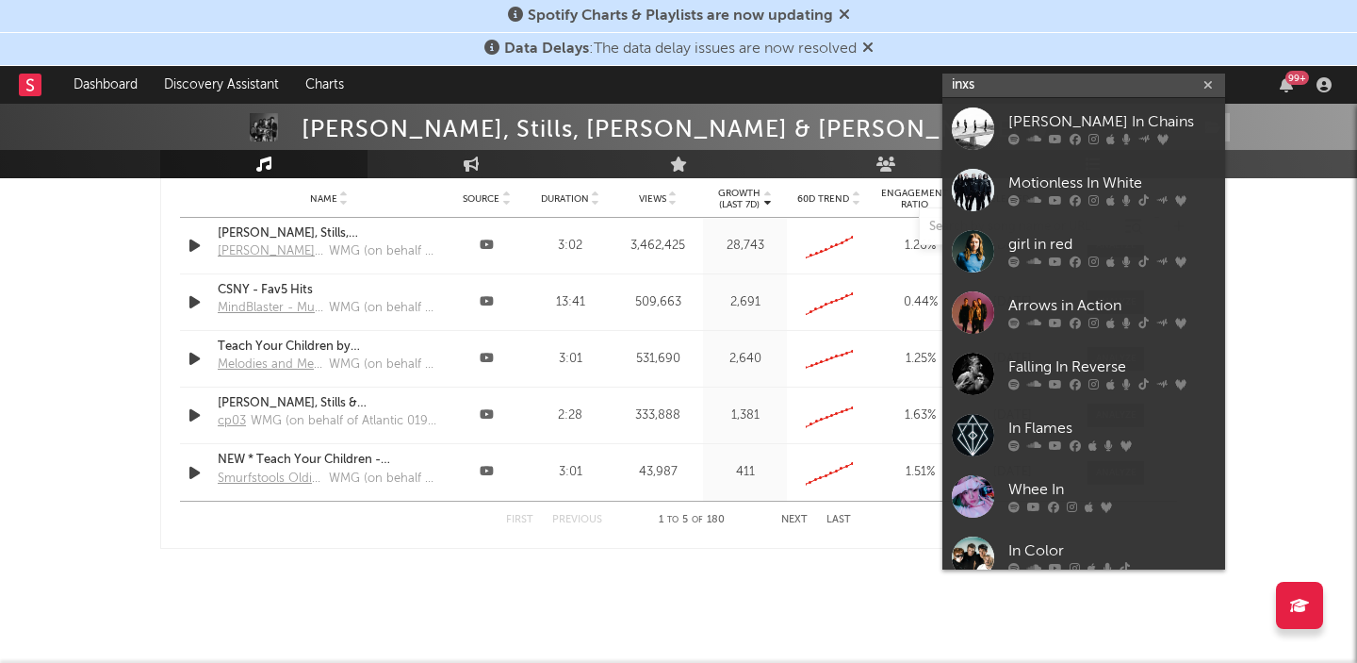
type input "inxs"
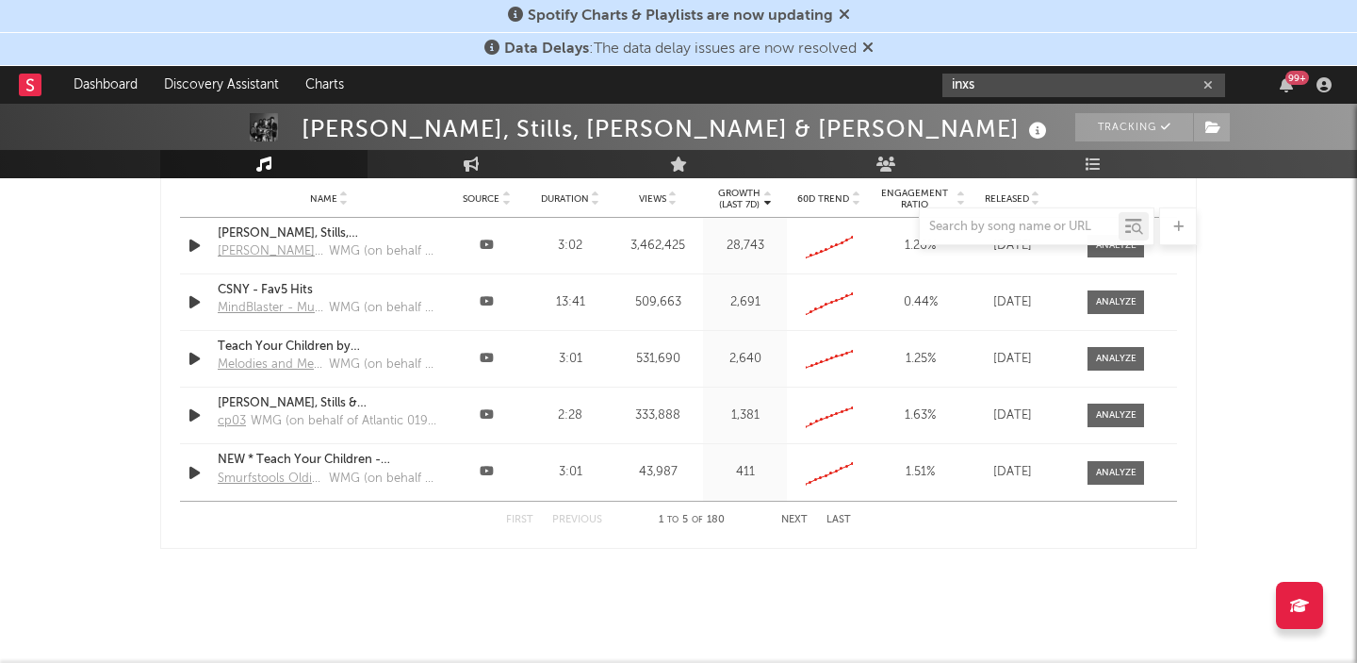
click at [986, 86] on input "inxs" at bounding box center [1083, 86] width 283 height 24
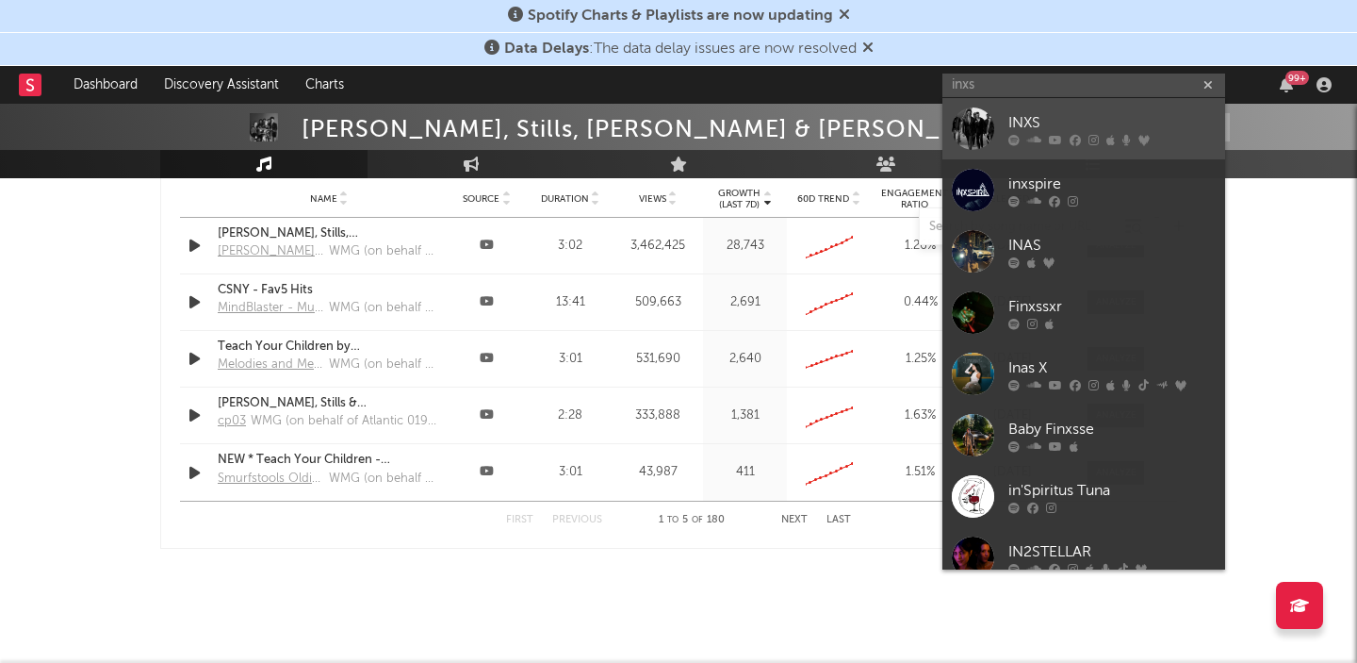
click at [1036, 132] on div "INXS" at bounding box center [1111, 122] width 207 height 23
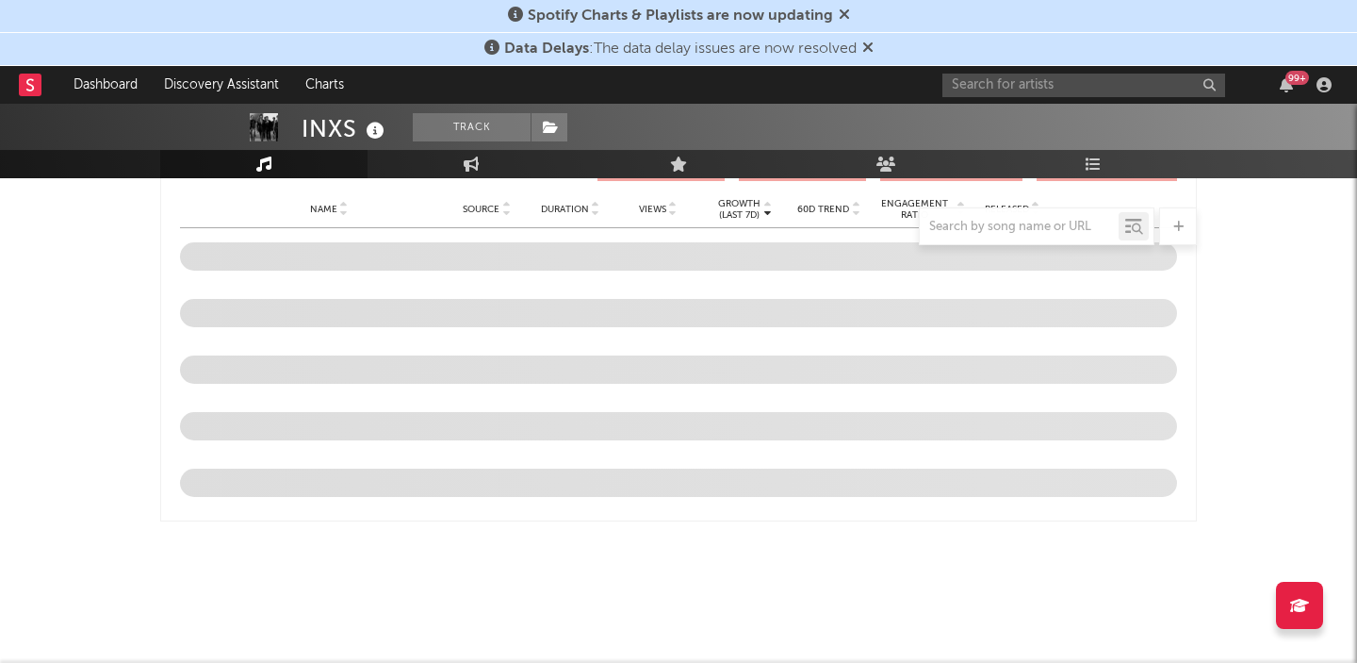
scroll to position [2175, 0]
select select "6m"
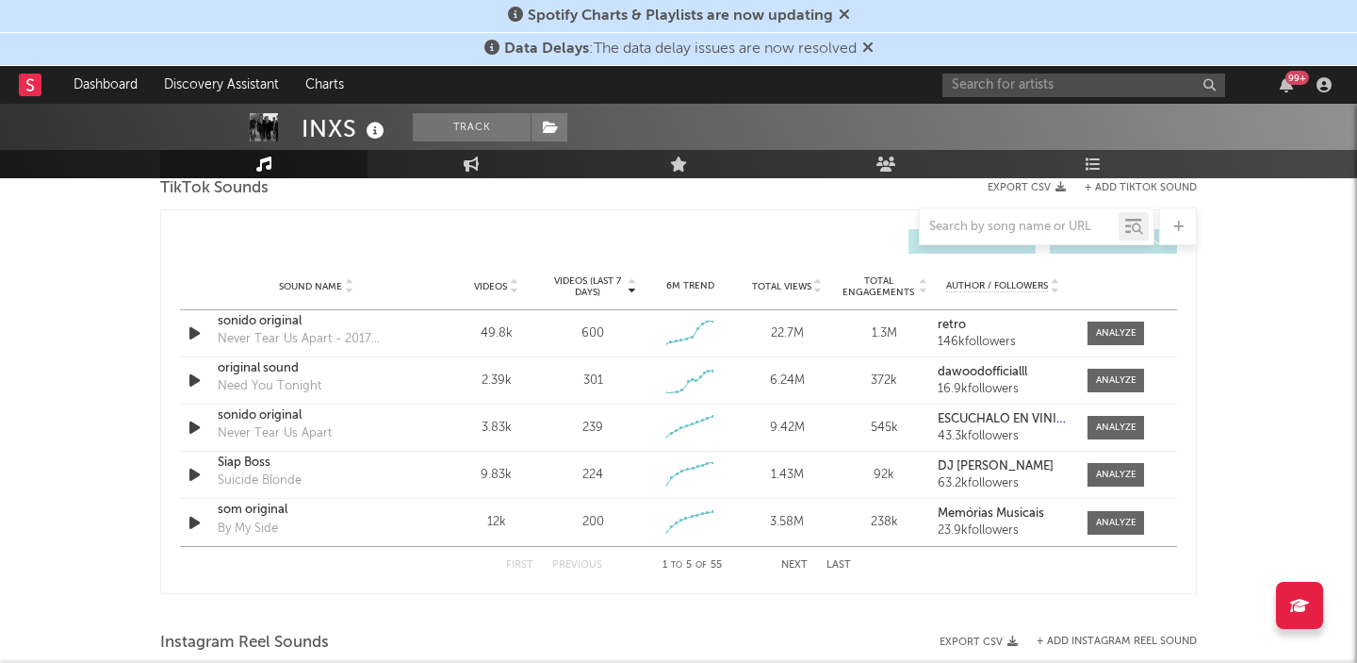
scroll to position [1290, 0]
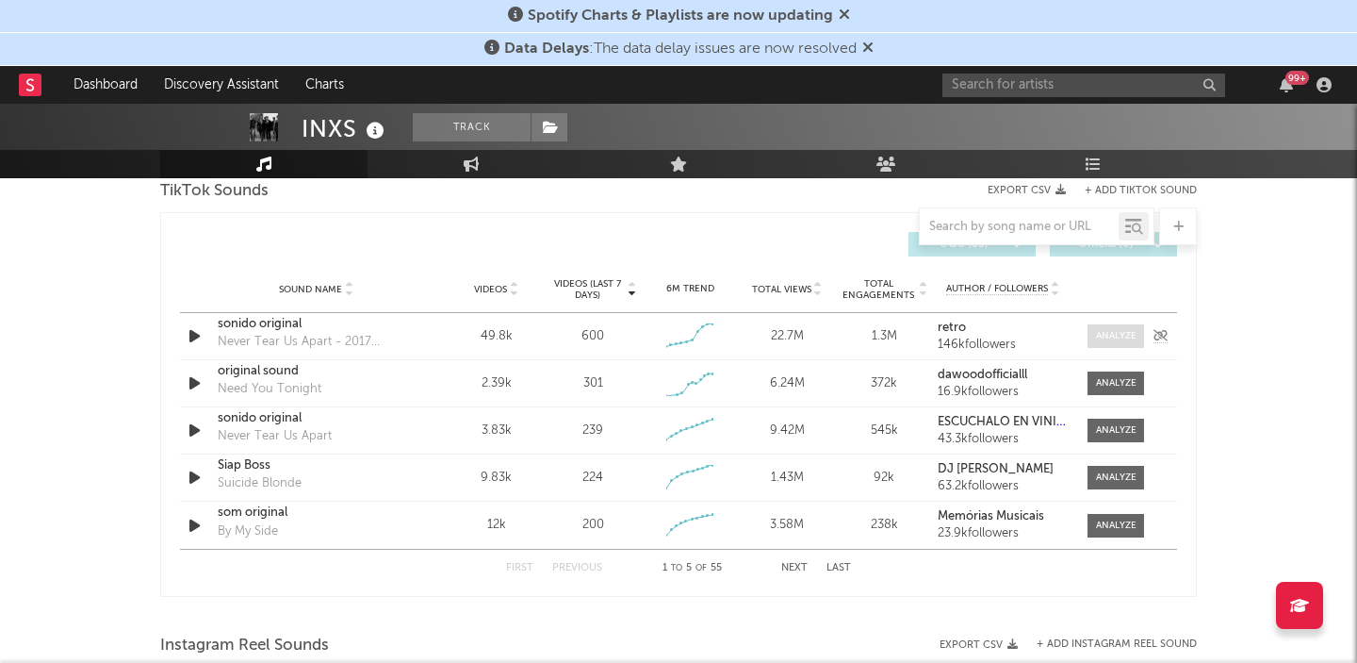
click at [1128, 340] on div at bounding box center [1116, 336] width 41 height 14
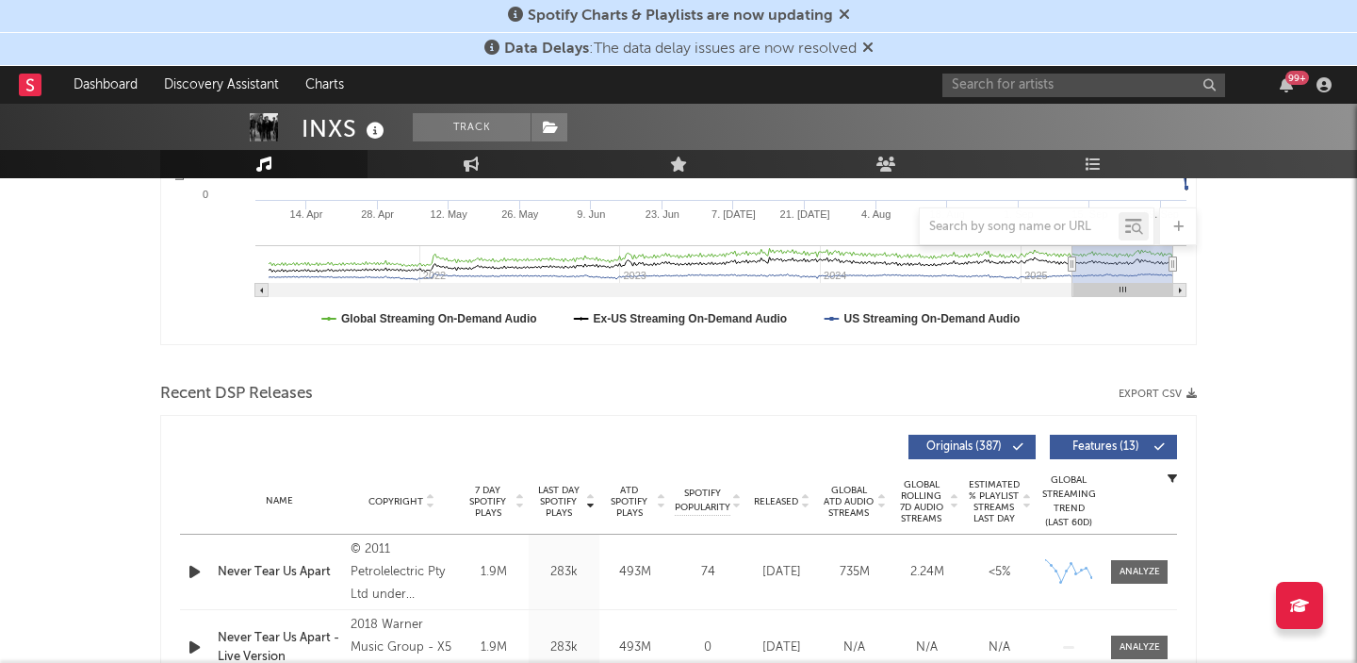
scroll to position [476, 0]
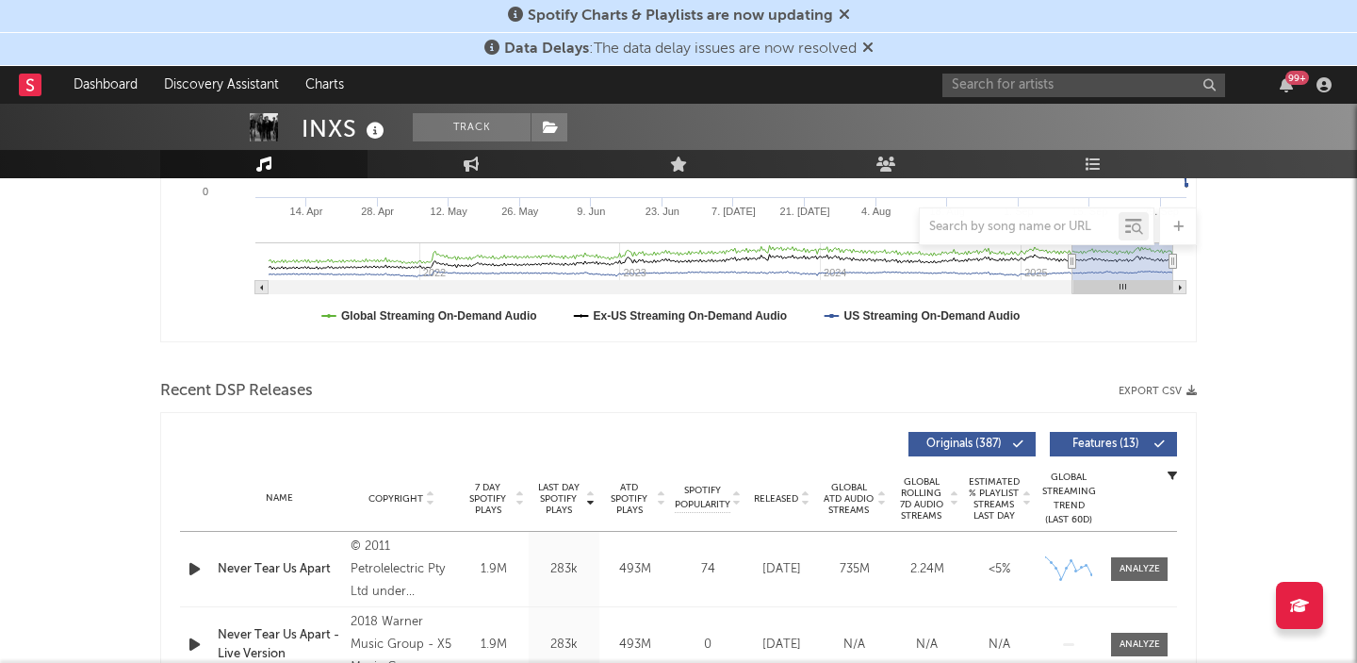
select select "6m"
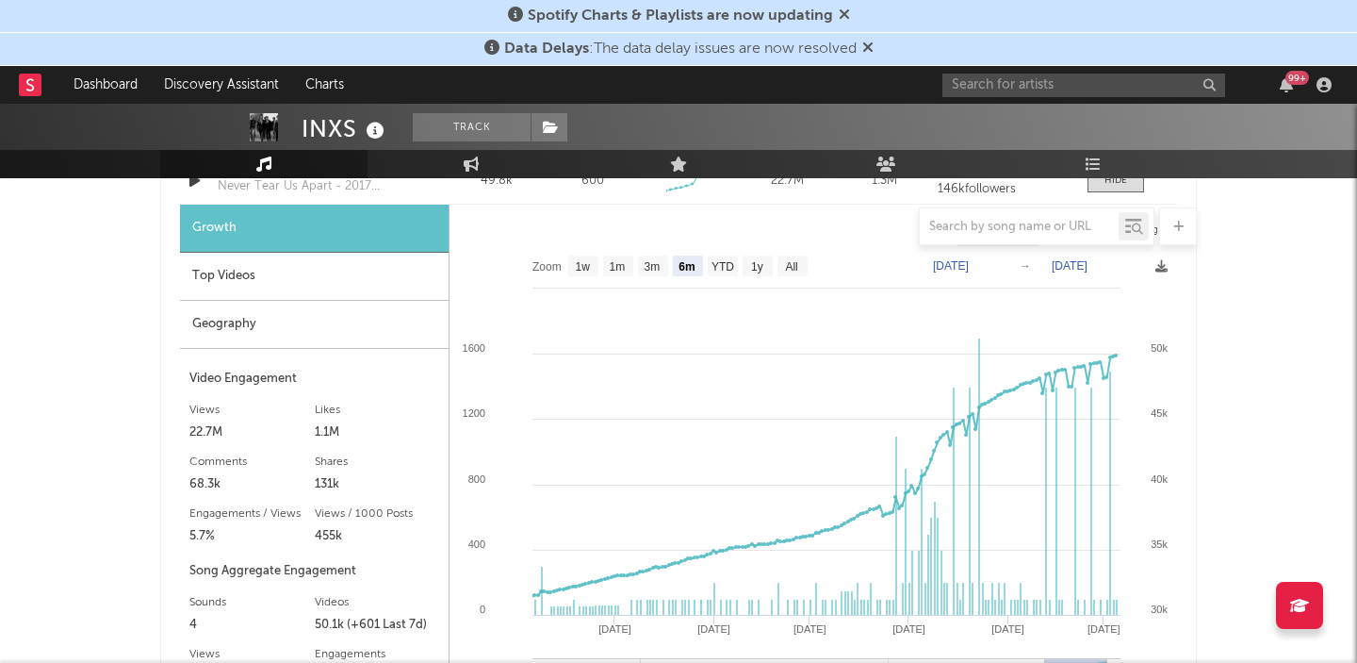
scroll to position [1450, 0]
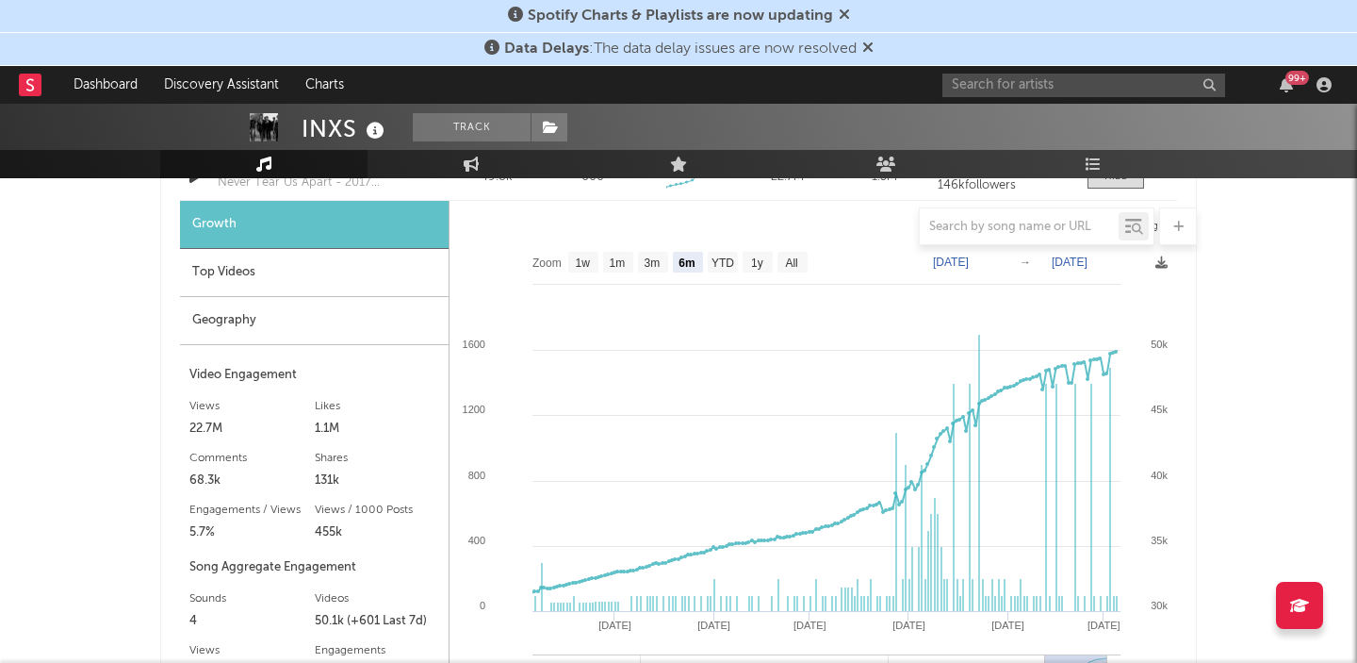
click at [326, 275] on div "Top Videos" at bounding box center [314, 273] width 269 height 48
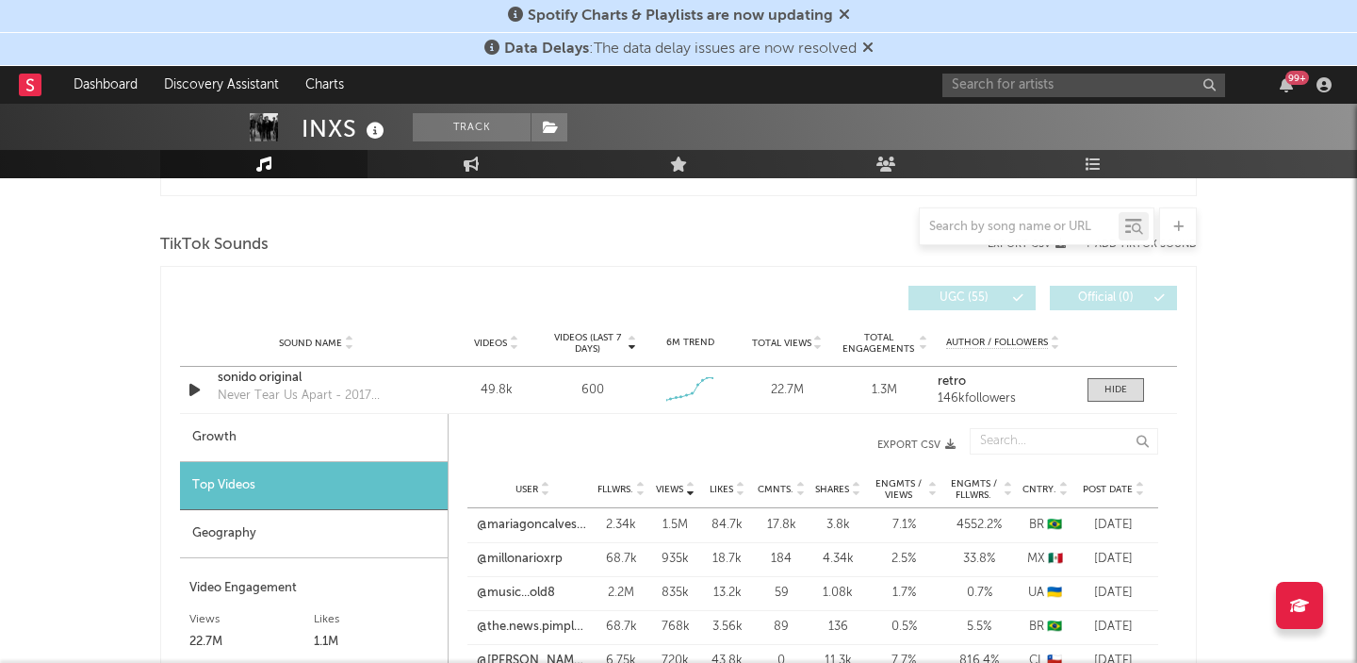
scroll to position [1408, 0]
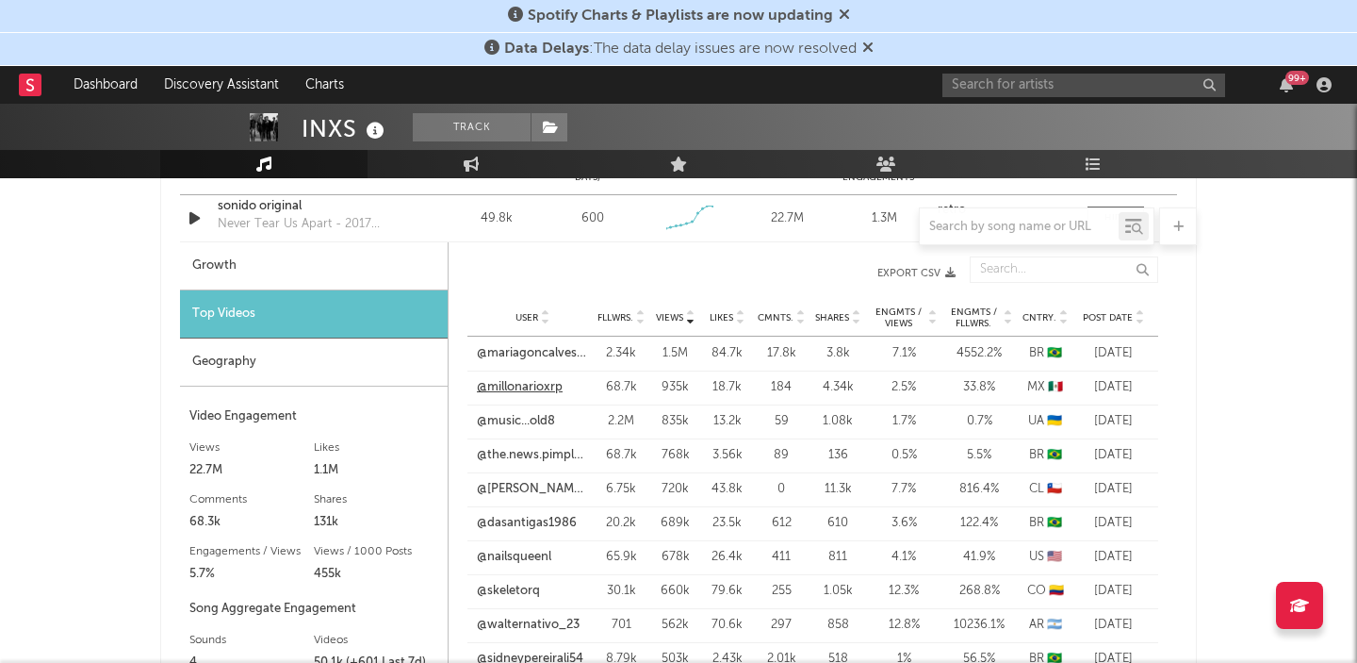
click at [531, 387] on link "@millonarioxrp" at bounding box center [520, 387] width 86 height 19
click at [551, 452] on link "@the.news.pimple.times" at bounding box center [532, 455] width 111 height 19
click at [549, 487] on link "@[PERSON_NAME].mtnodm" at bounding box center [532, 489] width 111 height 19
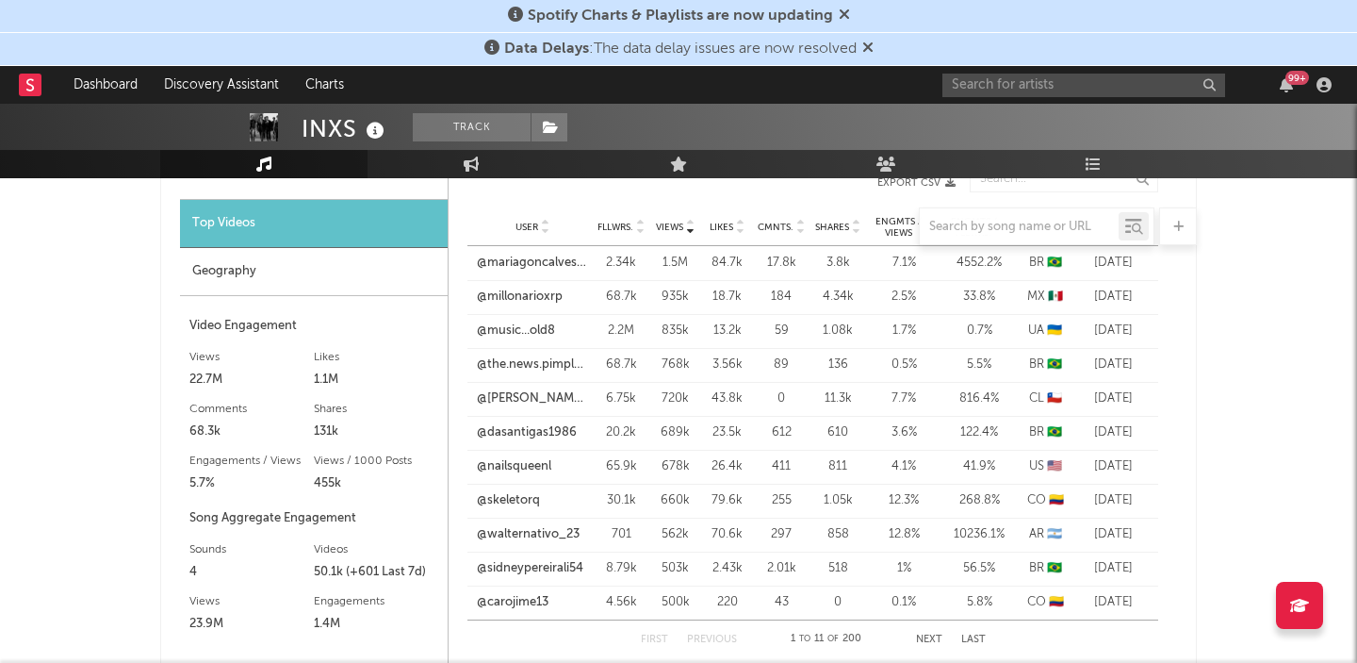
scroll to position [1503, 0]
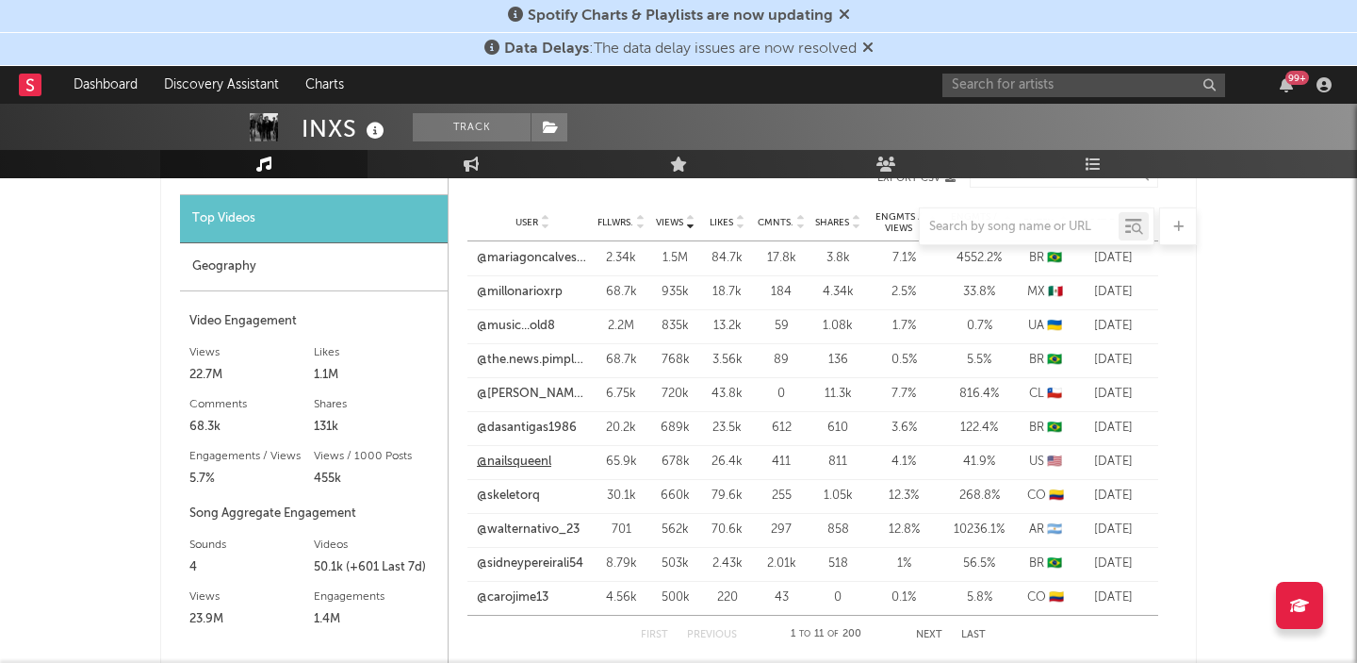
click at [522, 458] on link "@nailsqueenl" at bounding box center [514, 461] width 74 height 19
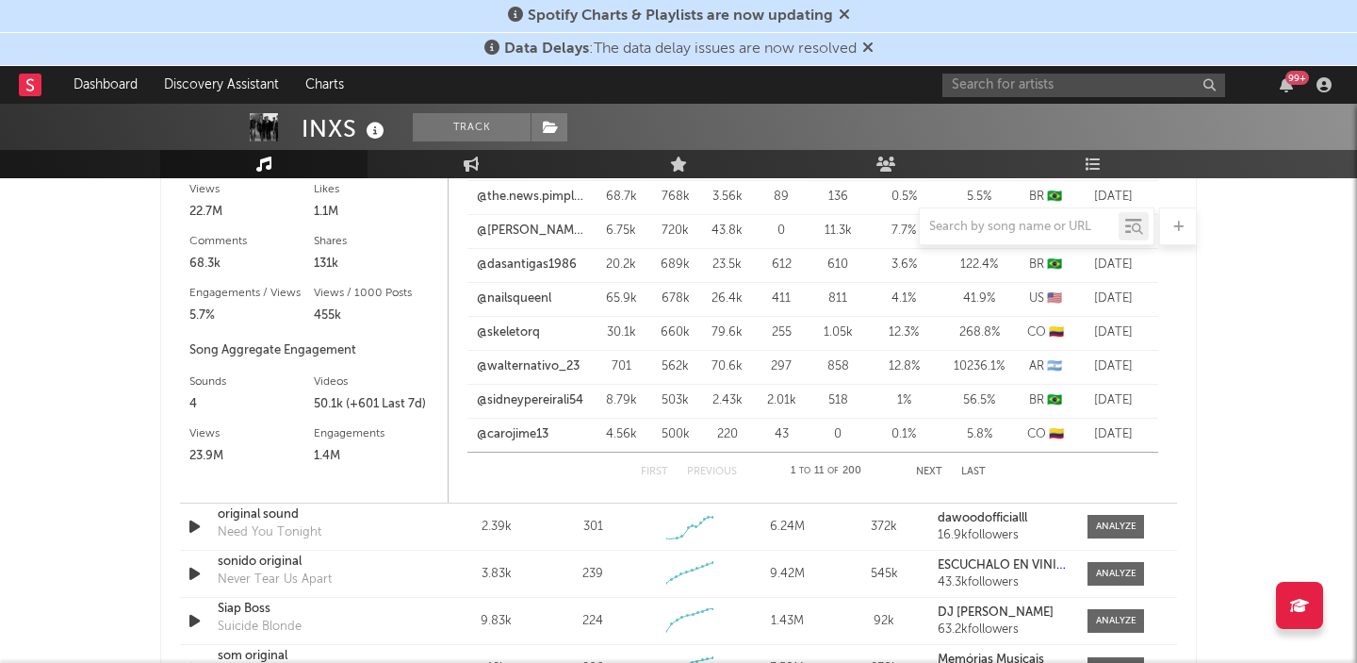
scroll to position [1668, 0]
click at [248, 516] on div "original sound" at bounding box center [316, 512] width 197 height 19
click at [696, 531] on icon at bounding box center [696, 525] width 19 height 19
click at [733, 528] on div "Created with Highcharts 10.3.3" at bounding box center [691, 524] width 88 height 35
click at [274, 512] on div "original sound" at bounding box center [316, 512] width 197 height 19
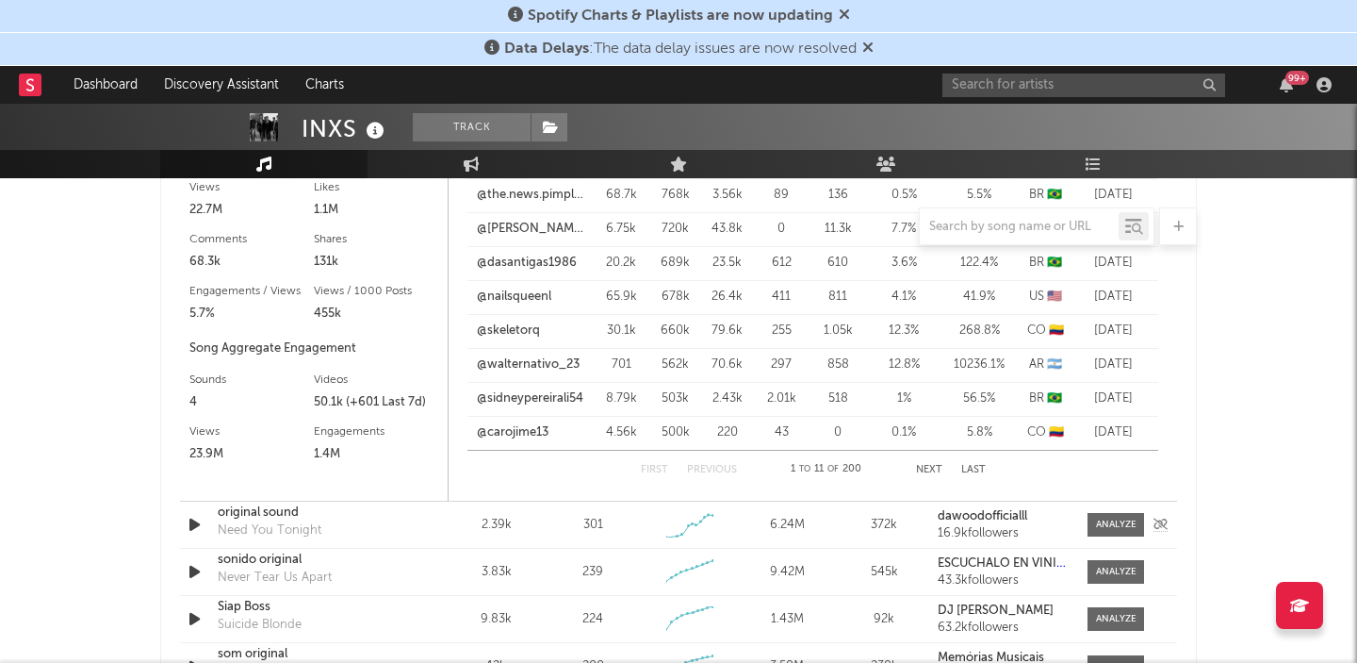
click at [350, 537] on div "original sound Need You Tonight" at bounding box center [316, 524] width 197 height 43
click at [312, 536] on div "Need You Tonight" at bounding box center [270, 530] width 104 height 19
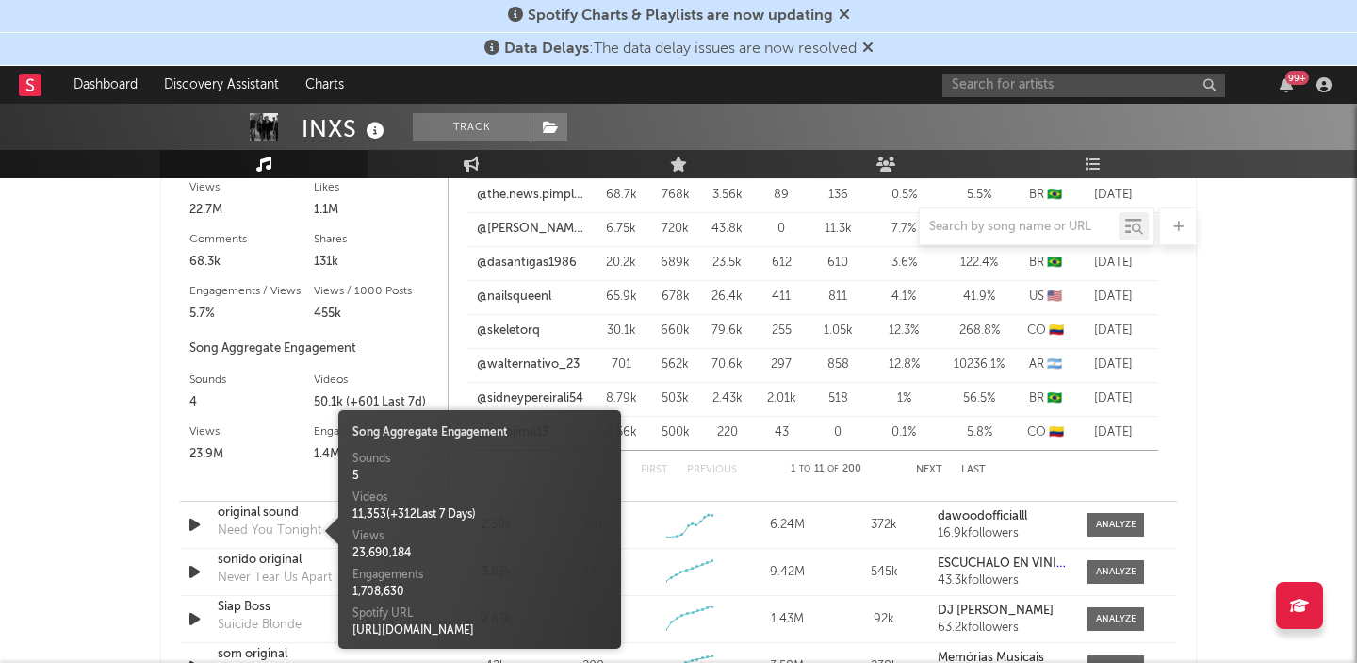
click at [323, 541] on span at bounding box center [328, 530] width 19 height 28
click at [192, 525] on icon "button" at bounding box center [195, 525] width 20 height 24
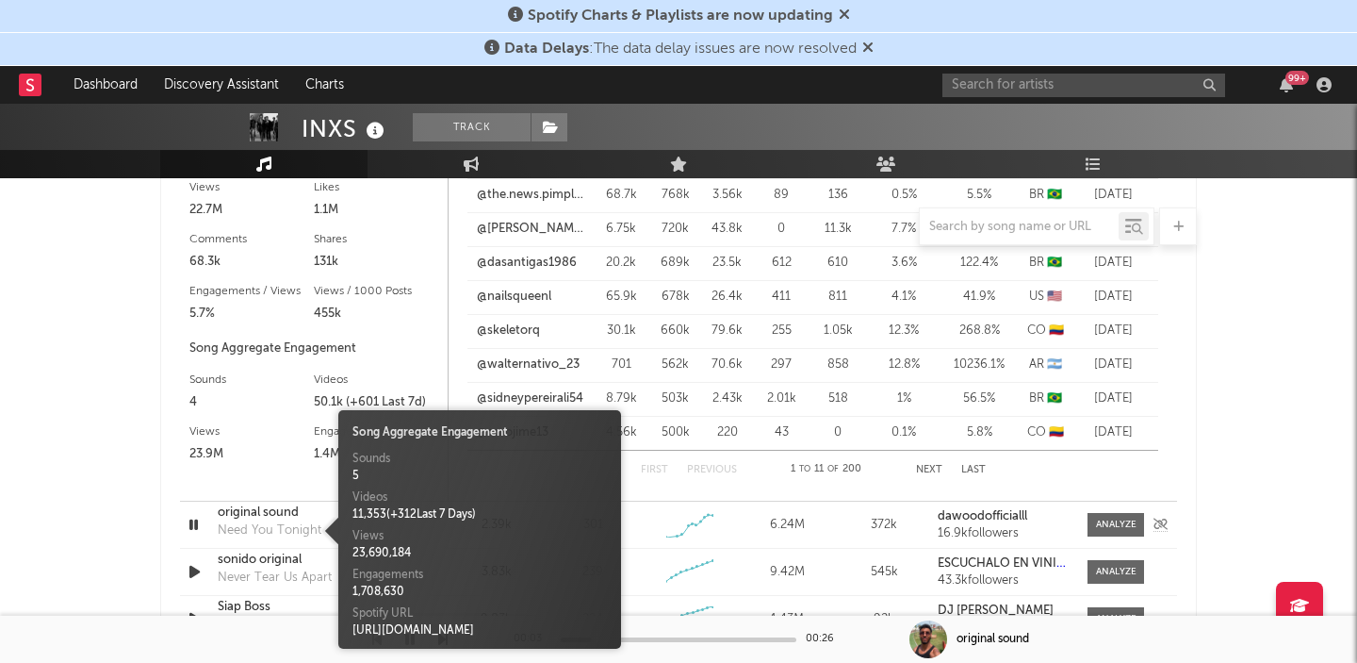
click at [643, 509] on div "6M Trend Created with Highcharts 10.3.3" at bounding box center [690, 524] width 97 height 35
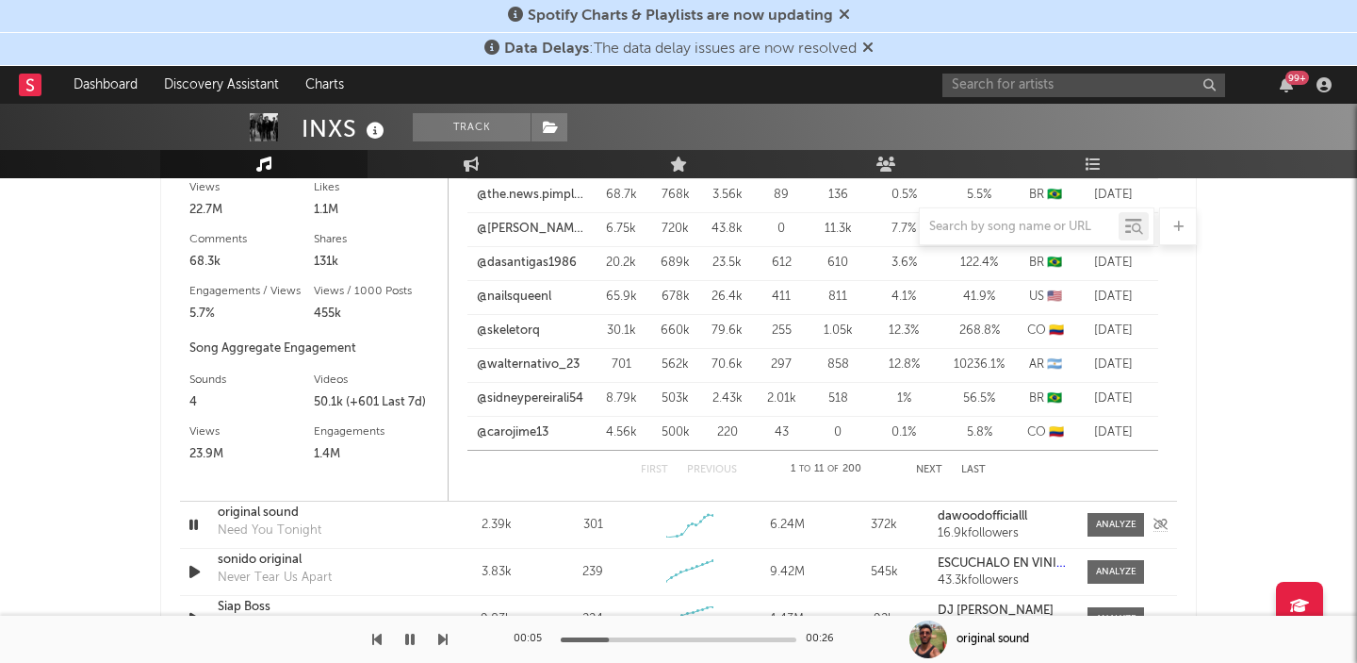
click at [189, 528] on icon "button" at bounding box center [194, 525] width 18 height 24
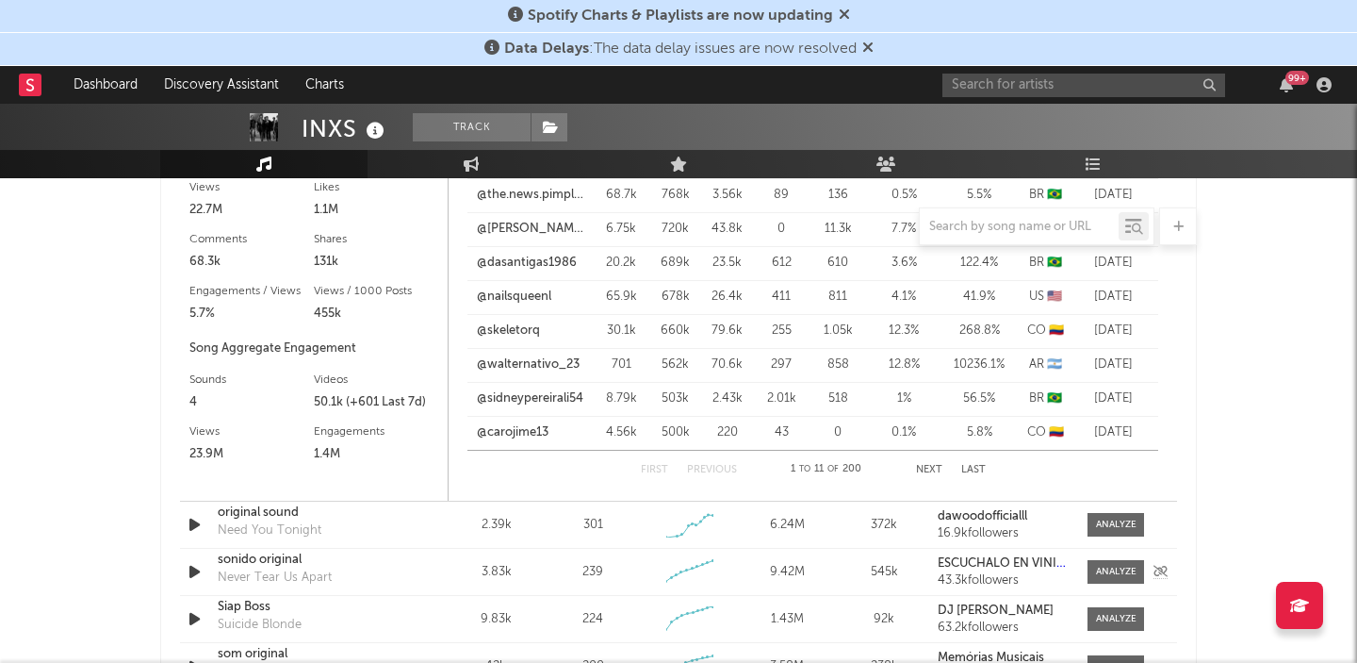
click at [187, 571] on icon "button" at bounding box center [195, 572] width 20 height 24
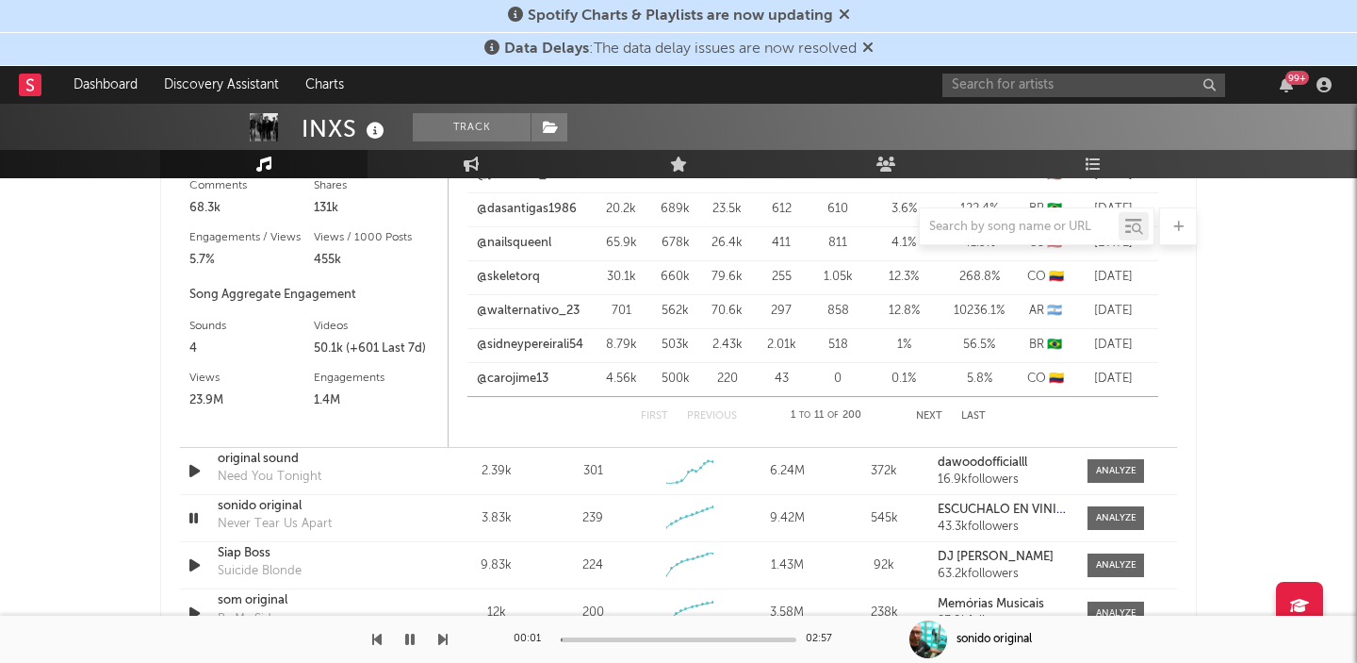
scroll to position [1724, 0]
click at [426, 527] on div "Sound Name sonido original Never Tear Us Apart Videos 3.83k Videos (last 7 days…" at bounding box center [678, 516] width 997 height 46
click at [753, 532] on div "Sound Name sonido original Never Tear Us Apart Videos 3.83k Videos (last 7 days…" at bounding box center [678, 516] width 997 height 46
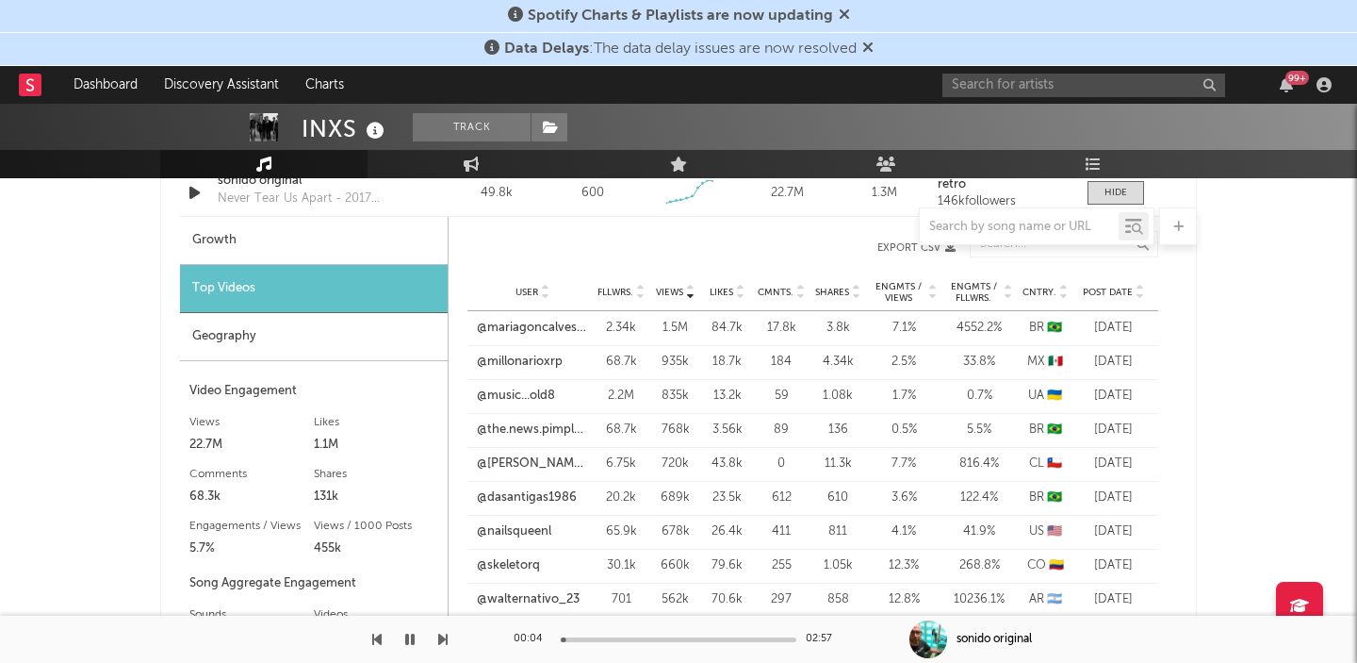
scroll to position [1284, 0]
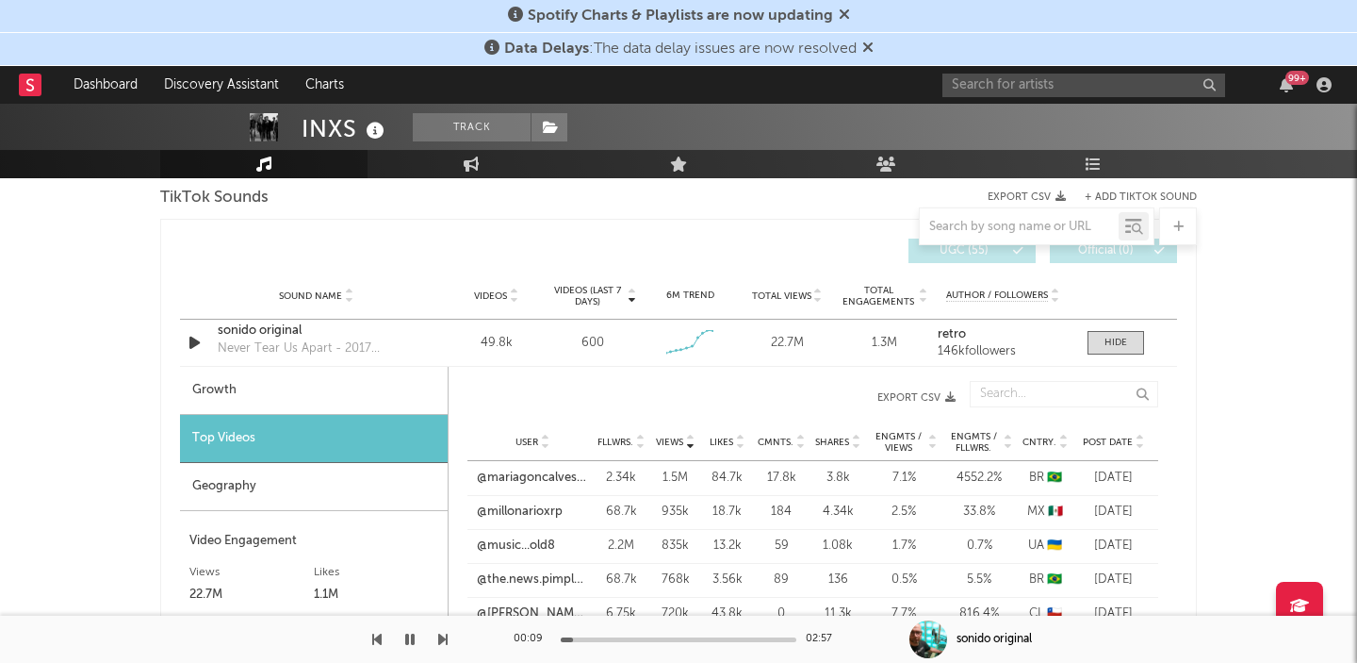
click at [486, 386] on div "Views User Fllwrs. Views Likes Cmnts. Shares Engmts / Views Engmts / Fllwrs. Cn…" at bounding box center [812, 397] width 691 height 52
click at [279, 346] on div "Never Tear Us Apart - 2017 Remaster" at bounding box center [316, 348] width 197 height 19
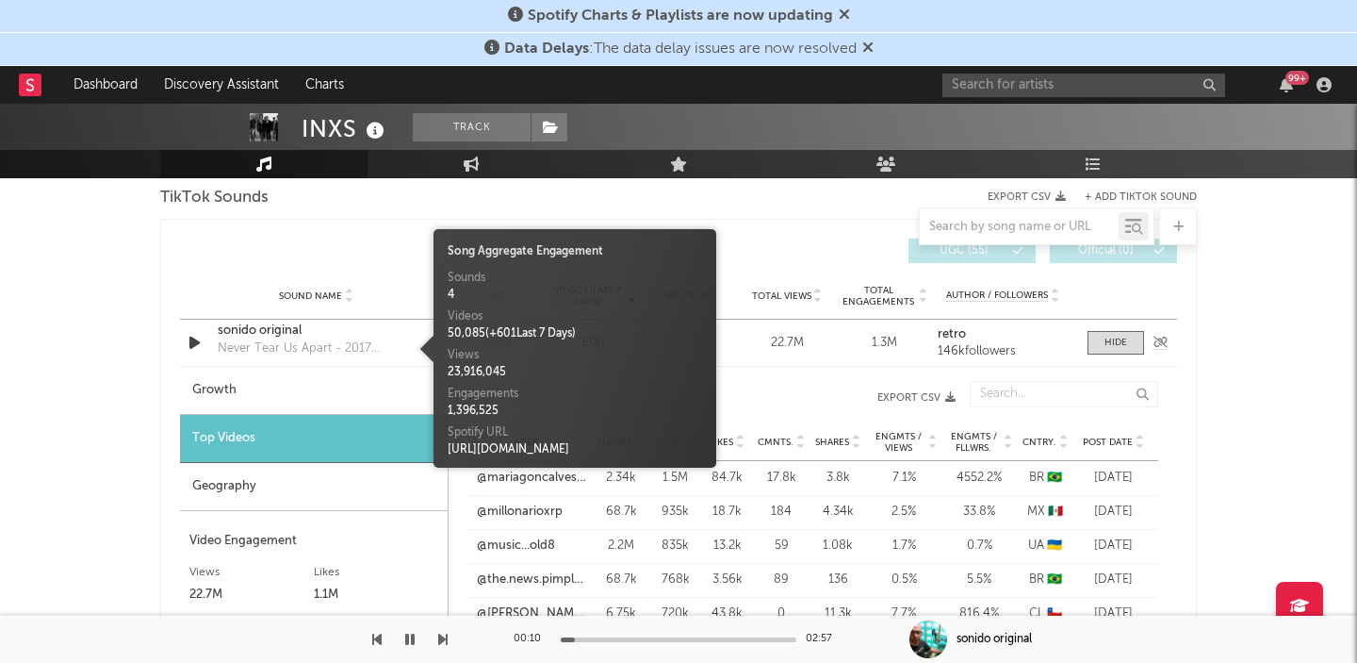
click at [336, 322] on div "sonido original" at bounding box center [316, 330] width 197 height 19
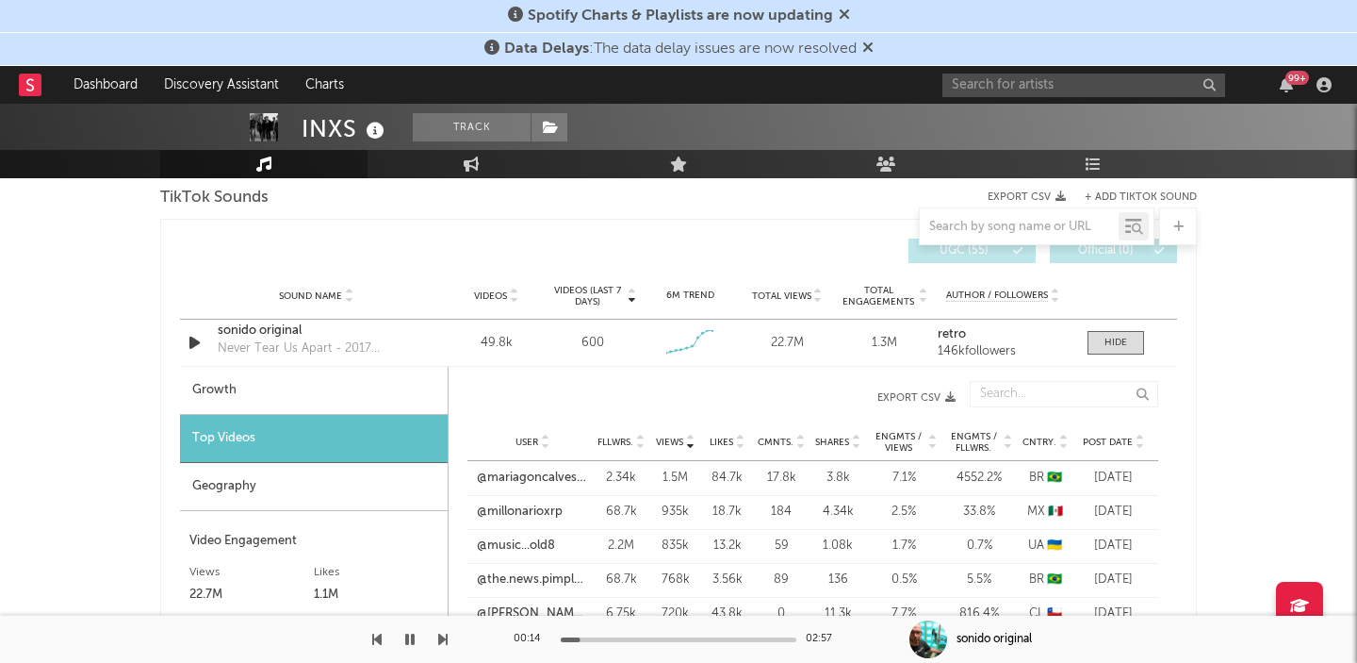
click at [403, 635] on button "button" at bounding box center [410, 638] width 19 height 47
